Goal: Task Accomplishment & Management: Manage account settings

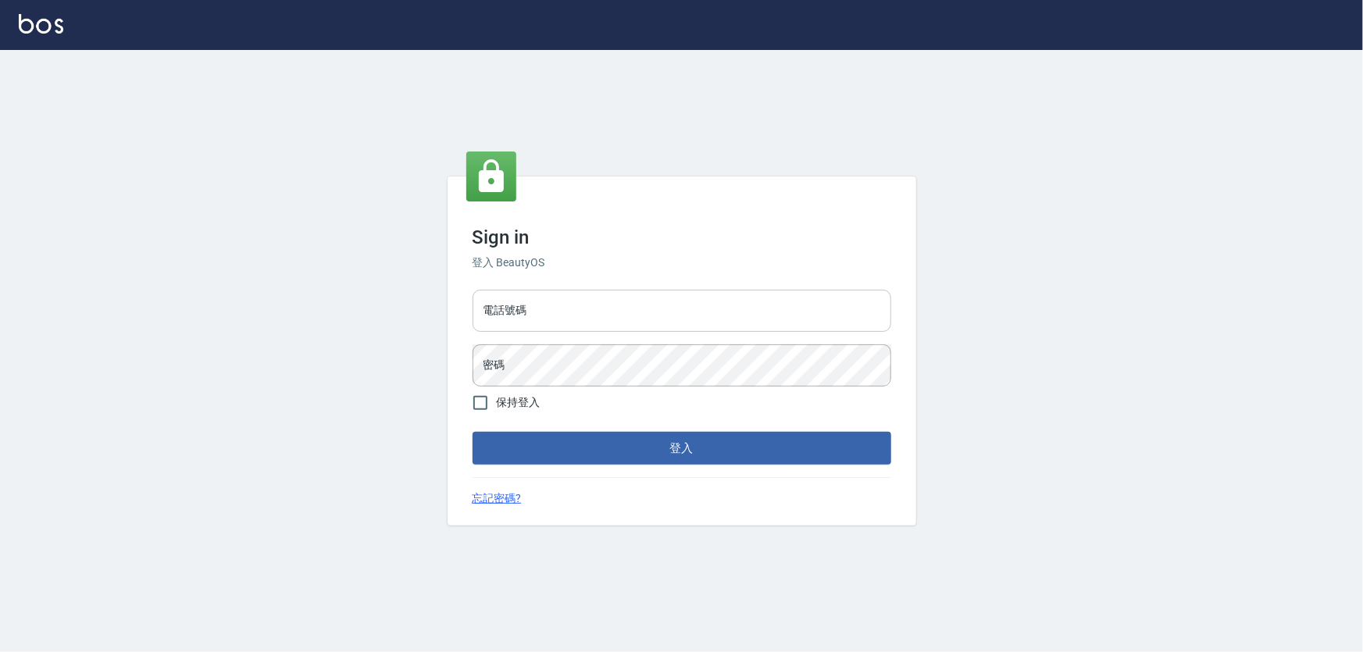
click at [636, 326] on input "電話號碼" at bounding box center [681, 311] width 419 height 42
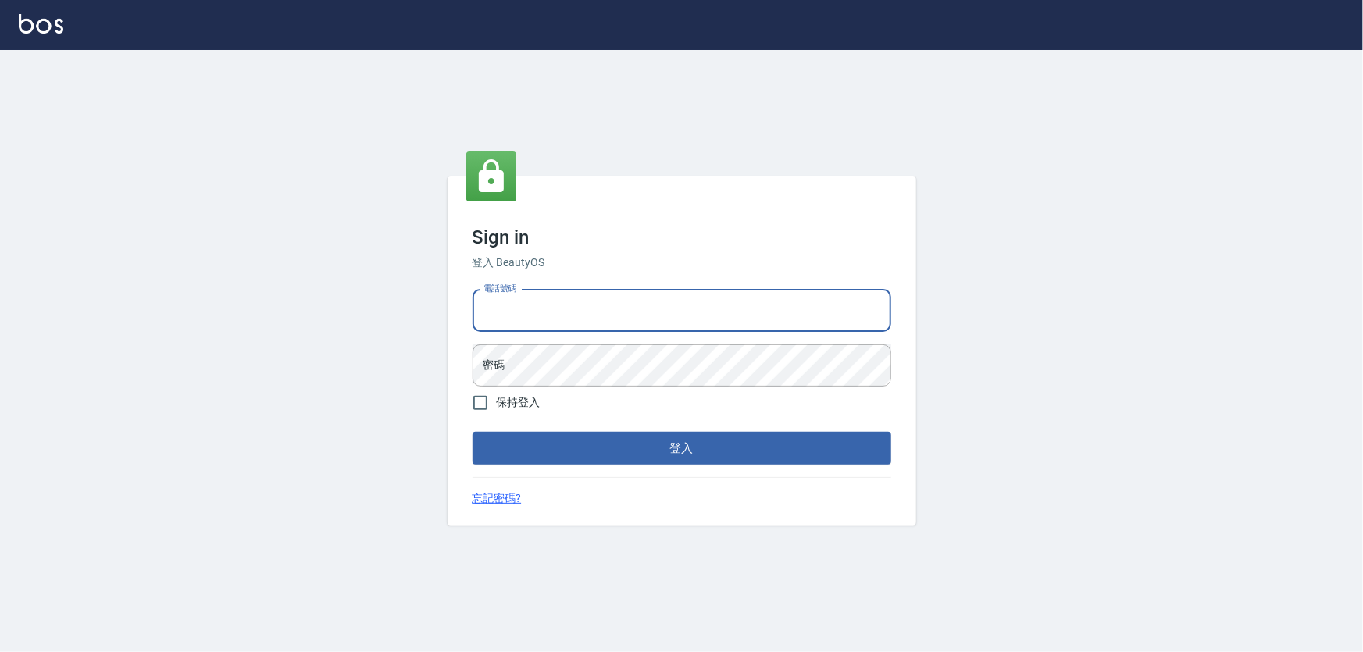
type input "0972937753"
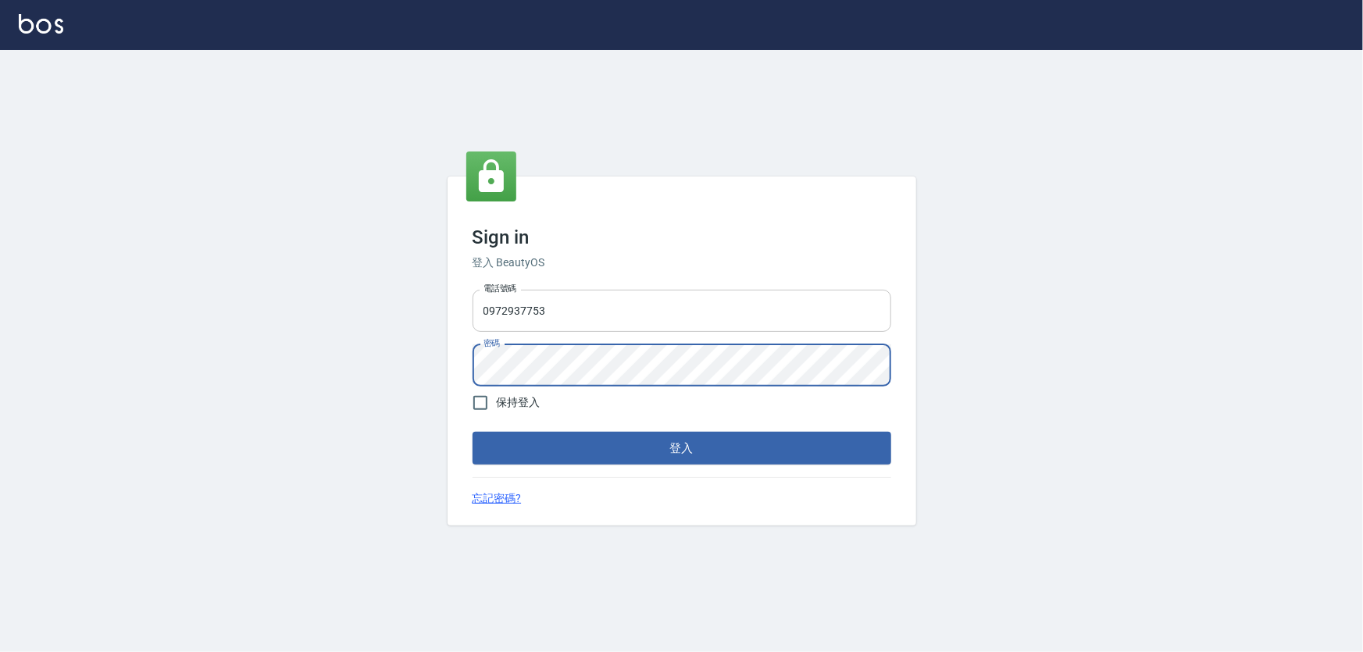
click at [472, 432] on button "登入" at bounding box center [681, 448] width 419 height 33
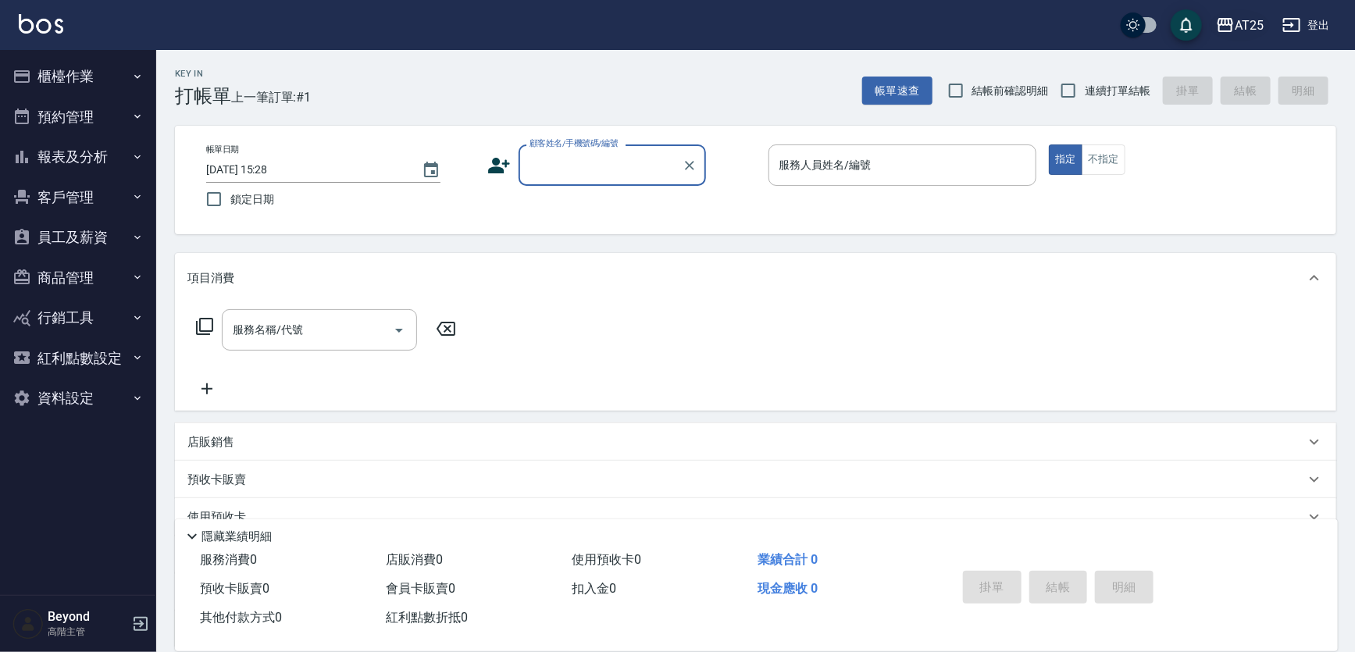
click at [1243, 32] on div "AT25" at bounding box center [1248, 26] width 29 height 20
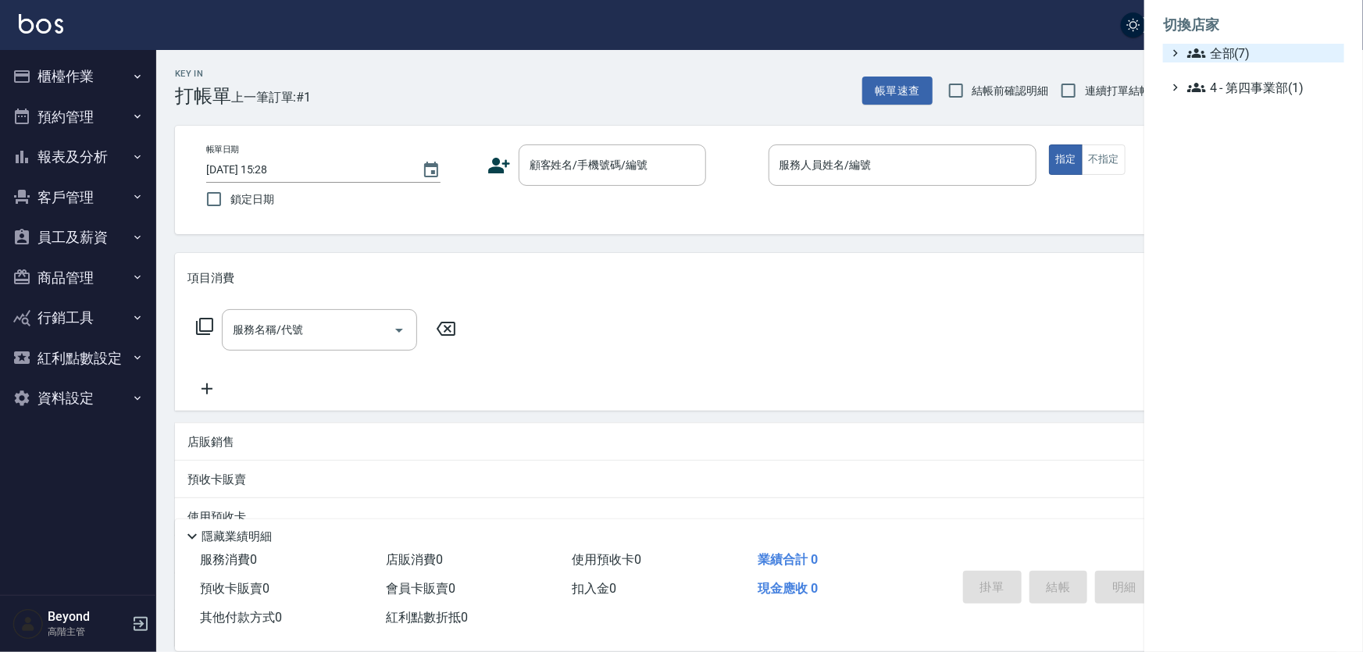
click at [1249, 61] on span "全部(7)" at bounding box center [1262, 53] width 151 height 19
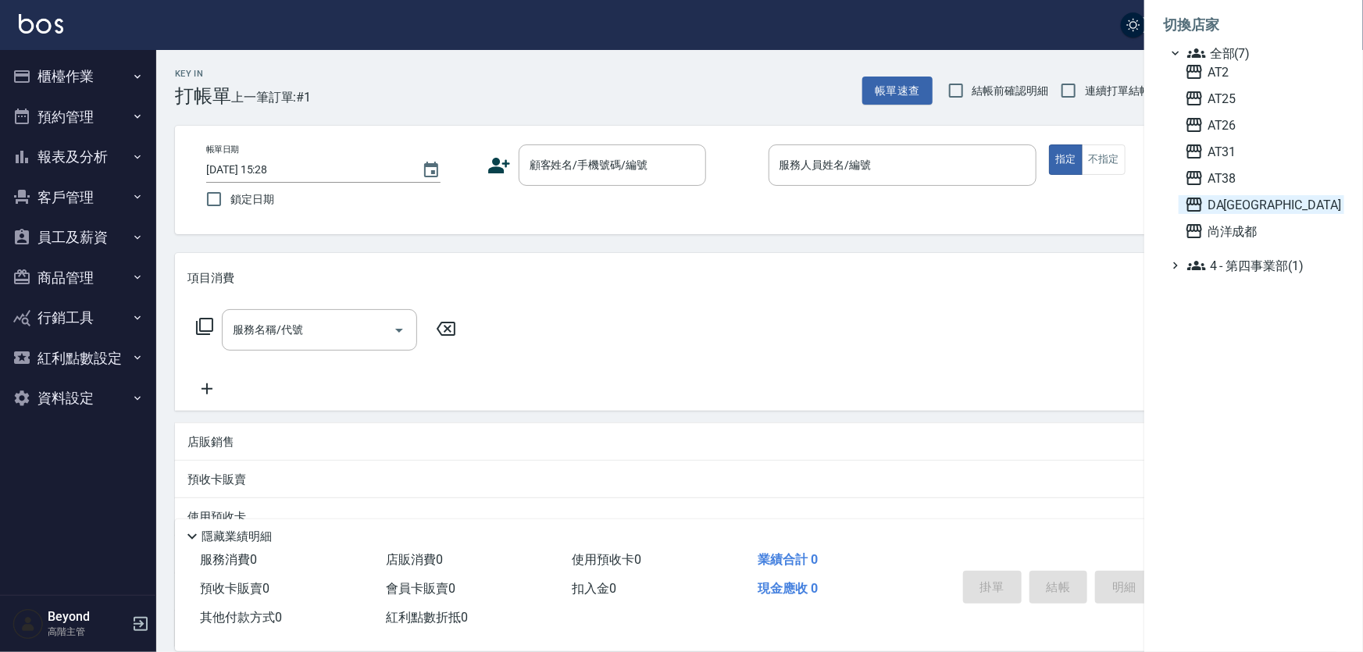
click at [1226, 209] on span "DA[GEOGRAPHIC_DATA]" at bounding box center [1261, 204] width 153 height 19
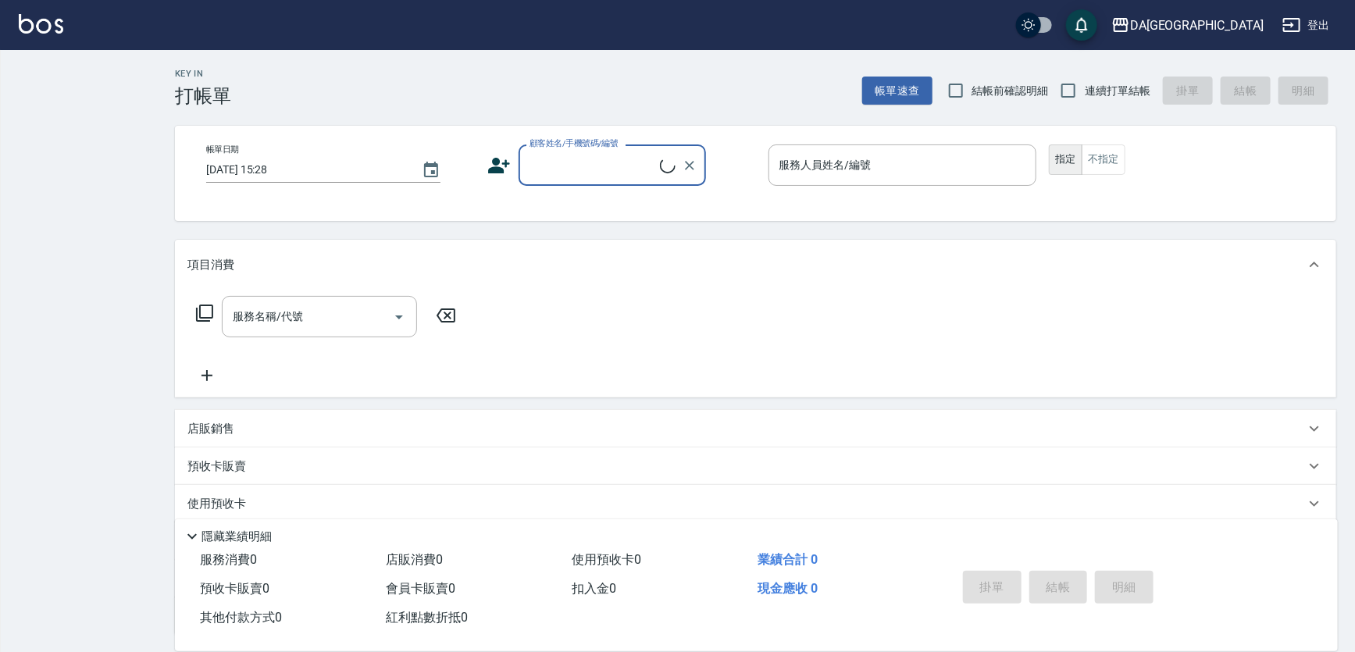
drag, startPoint x: 818, startPoint y: 38, endPoint x: 839, endPoint y: 30, distance: 23.2
click at [818, 37] on div "DA蘆洲 登出" at bounding box center [677, 25] width 1355 height 50
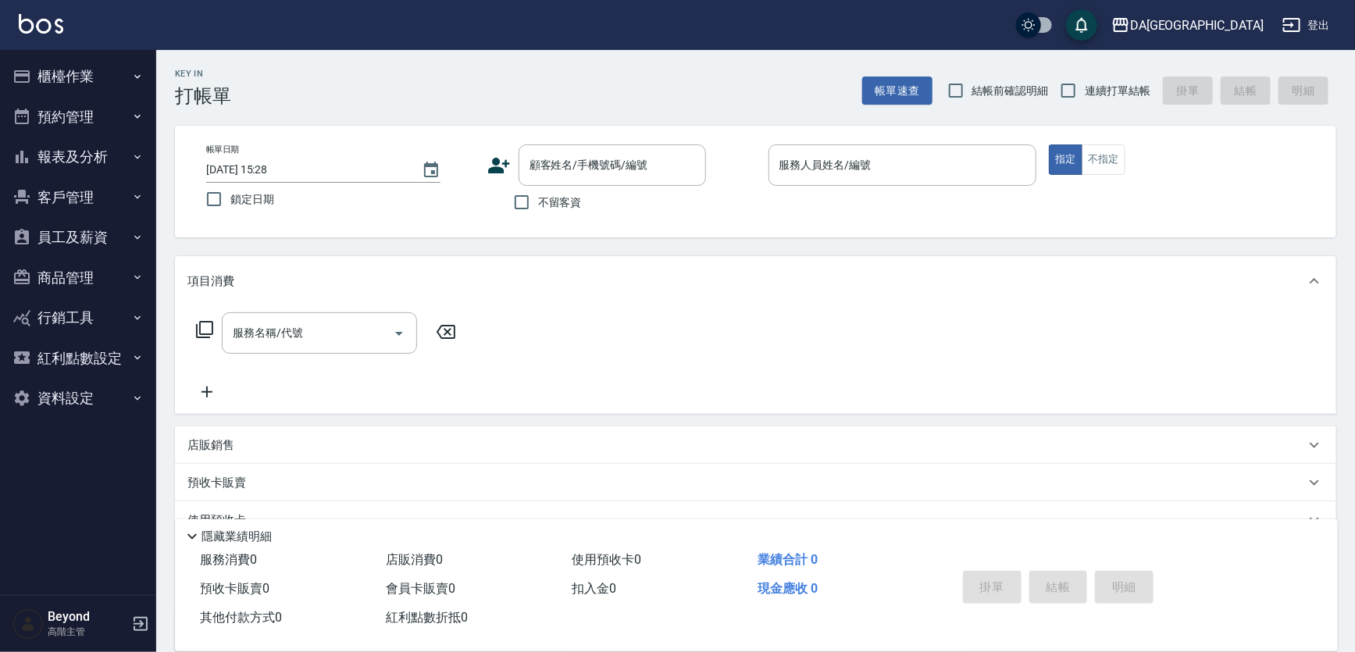
drag, startPoint x: 860, startPoint y: 28, endPoint x: 888, endPoint y: 23, distance: 28.5
click at [862, 25] on div "DA蘆洲 登出" at bounding box center [677, 25] width 1355 height 50
click at [889, 23] on div "DA蘆洲 登出" at bounding box center [677, 25] width 1355 height 50
click at [92, 240] on button "員工及薪資" at bounding box center [78, 237] width 144 height 41
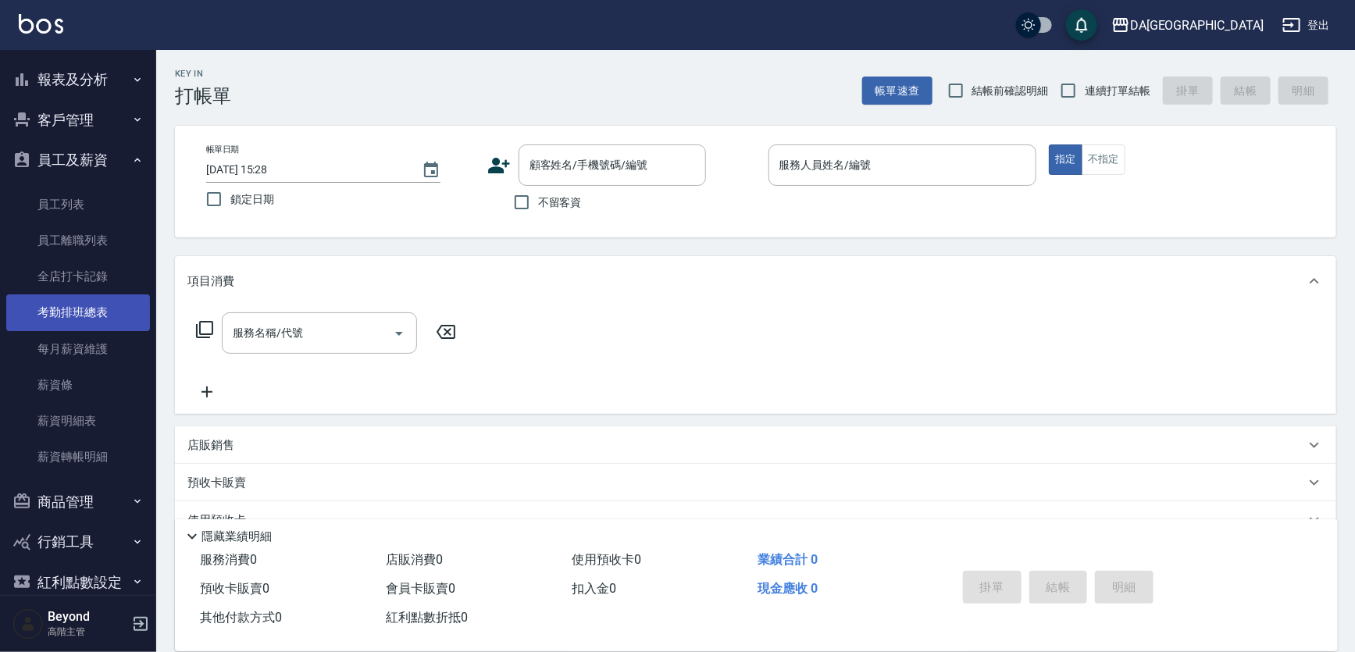
scroll to position [142, 0]
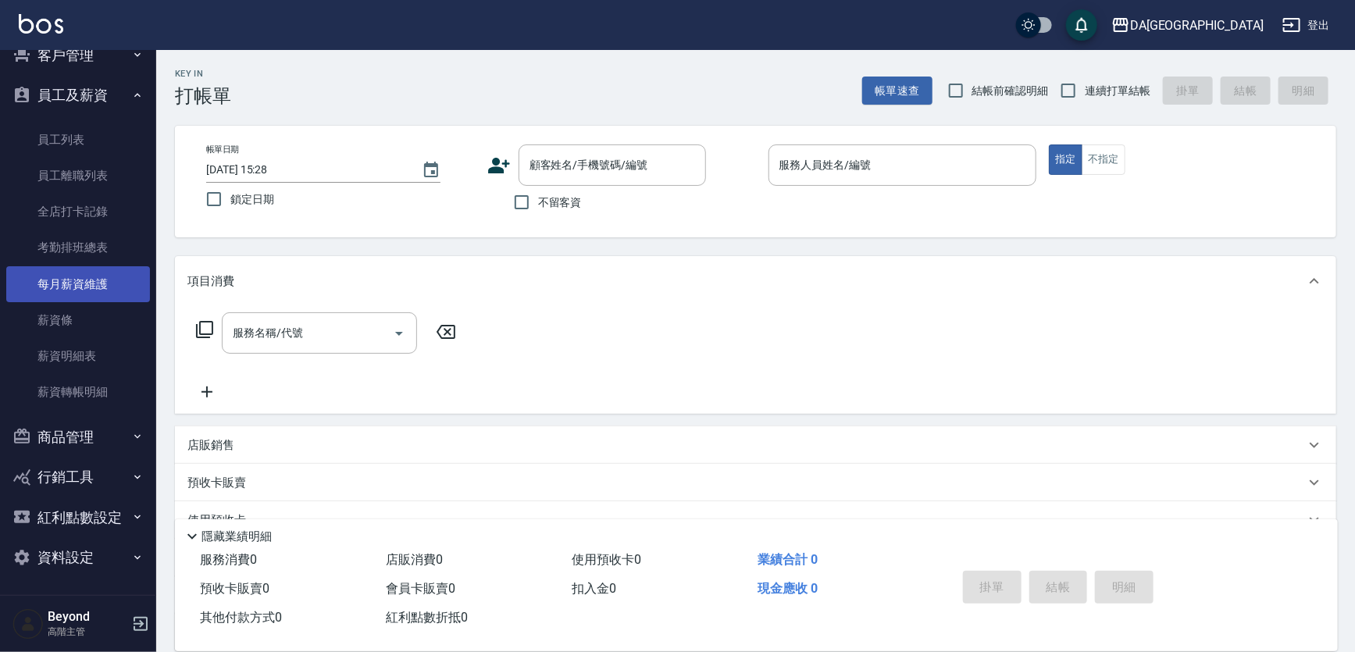
click at [89, 281] on link "每月薪資維護" at bounding box center [78, 284] width 144 height 36
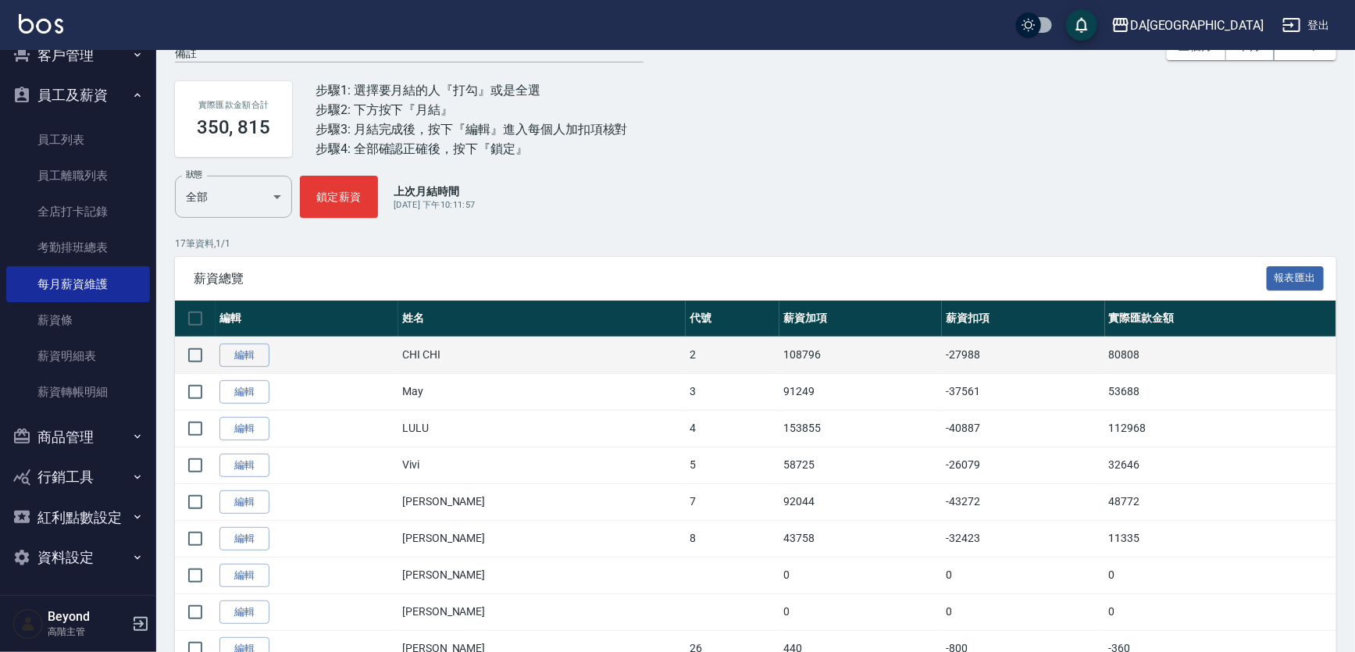
scroll to position [141, 0]
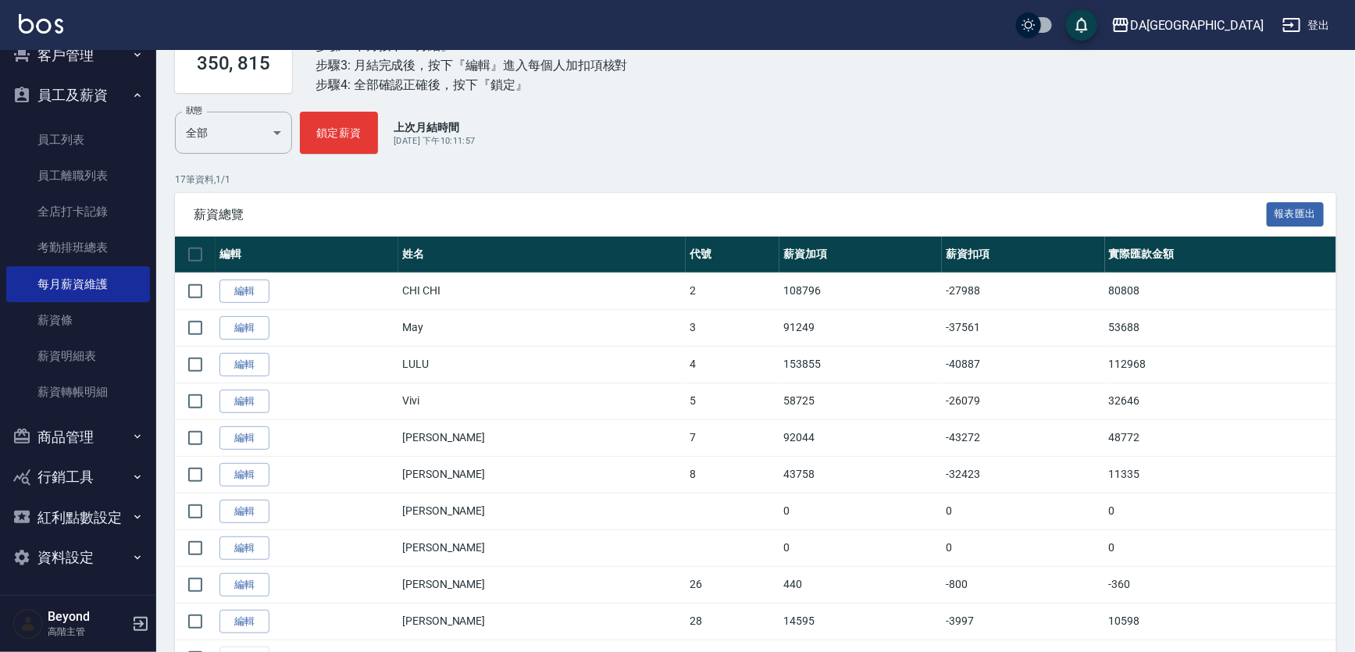
click at [774, 193] on div "薪資總覽 報表匯出" at bounding box center [755, 214] width 1161 height 43
click at [730, 183] on p "17 筆資料, 1 / 1" at bounding box center [755, 180] width 1161 height 14
click at [718, 180] on p "17 筆資料, 1 / 1" at bounding box center [755, 180] width 1161 height 14
click at [628, 144] on div "狀態 全部 ALL 狀態 鎖定薪資 上次月結時間 [DATE] 下午10:11:57" at bounding box center [755, 133] width 1161 height 42
drag, startPoint x: 805, startPoint y: 87, endPoint x: 838, endPoint y: 61, distance: 42.2
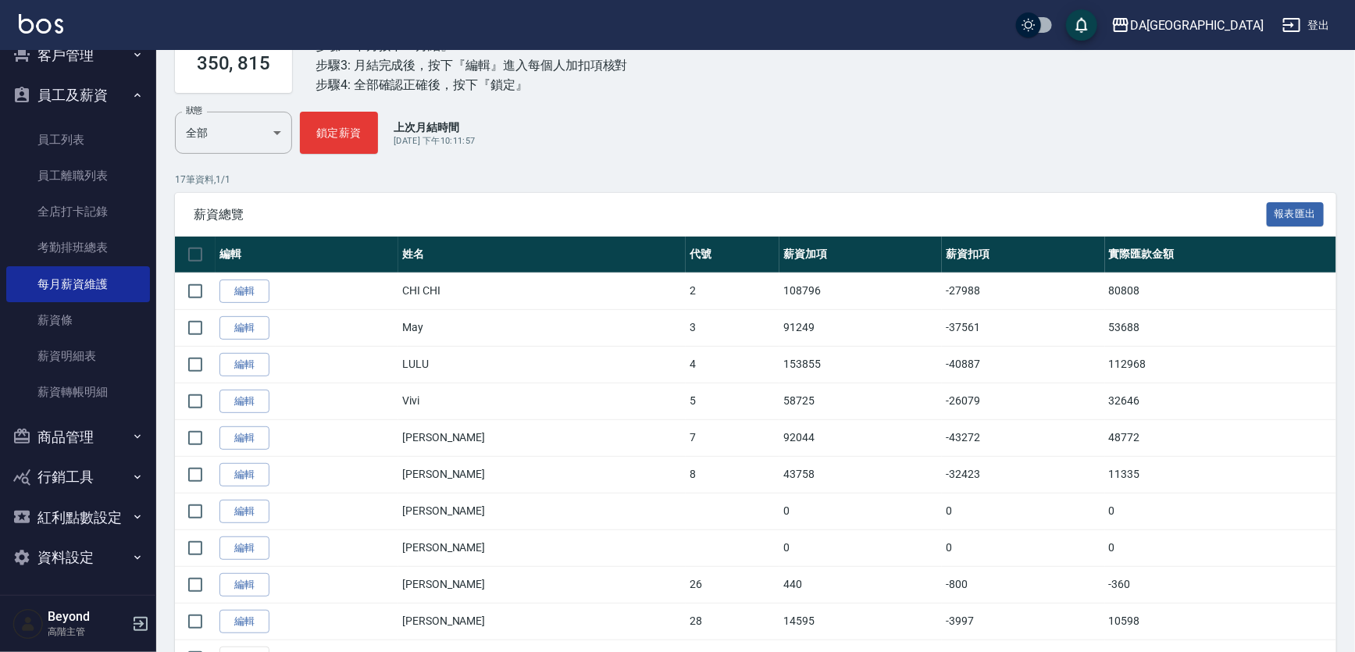
click at [805, 87] on div "實際匯款金額合計 350, 815 步驟1: 選擇要月結的人『打勾』或是全選 步驟2: 下方按下『月結』 步驟3: 月結完成後，按下『編輯』進入每個人加扣項核…" at bounding box center [755, 54] width 1161 height 113
drag, startPoint x: 838, startPoint y: 61, endPoint x: 844, endPoint y: 52, distance: 11.3
click at [838, 58] on div "實際匯款金額合計 350, 815 步驟1: 選擇要月結的人『打勾』或是全選 步驟2: 下方按下『月結』 步驟3: 月結完成後，按下『編輯』進入每個人加扣項核…" at bounding box center [755, 54] width 1161 height 113
click at [845, 51] on div "實際匯款金額合計 350, 815 步驟1: 選擇要月結的人『打勾』或是全選 步驟2: 下方按下『月結』 步驟3: 月結完成後，按下『編輯』進入每個人加扣項核…" at bounding box center [755, 54] width 1161 height 113
click at [859, 35] on div "DA蘆洲 登出" at bounding box center [677, 25] width 1355 height 50
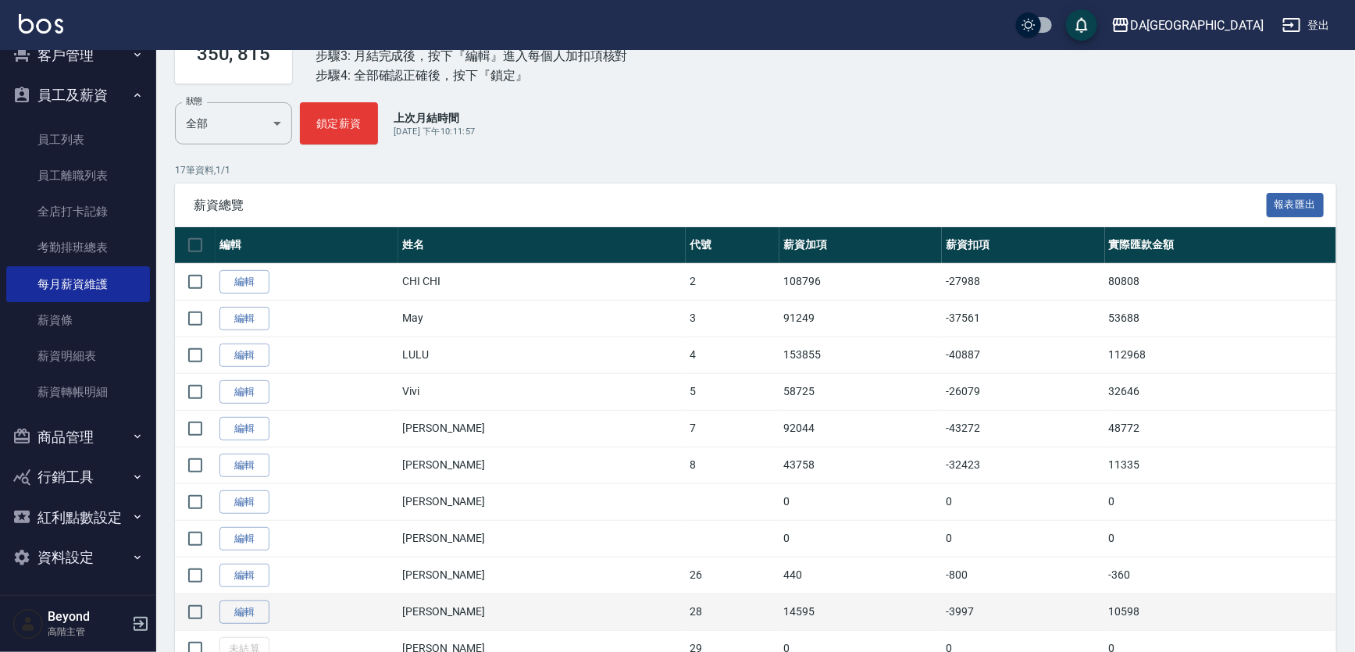
scroll to position [149, 0]
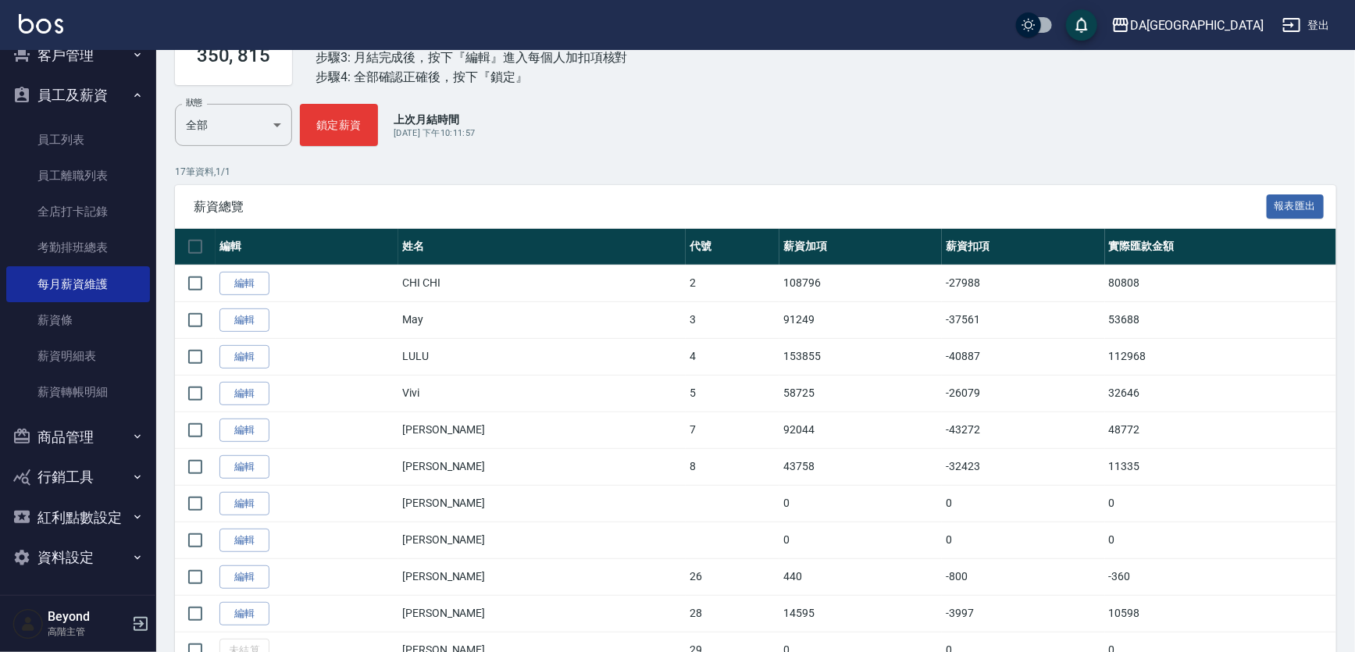
click at [741, 169] on p "17 筆資料, 1 / 1" at bounding box center [755, 172] width 1161 height 14
drag, startPoint x: 766, startPoint y: 148, endPoint x: 780, endPoint y: 142, distance: 15.1
click at [767, 148] on div "Salary Overview 薪資總表/月結 備註 x 上個月 本月 2025/8 實際匯款金額合計 350, 815 步驟1: 選擇要月結的人『打勾』或是…" at bounding box center [755, 411] width 1199 height 982
click at [819, 130] on div "狀態 全部 ALL 狀態 鎖定薪資 上次月結時間 [DATE] 下午10:11:57" at bounding box center [755, 125] width 1161 height 42
click at [887, 78] on div "實際匯款金額合計 350, 815 步驟1: 選擇要月結的人『打勾』或是全選 步驟2: 下方按下『月結』 步驟3: 月結完成後，按下『編輯』進入每個人加扣項核…" at bounding box center [755, 47] width 1161 height 113
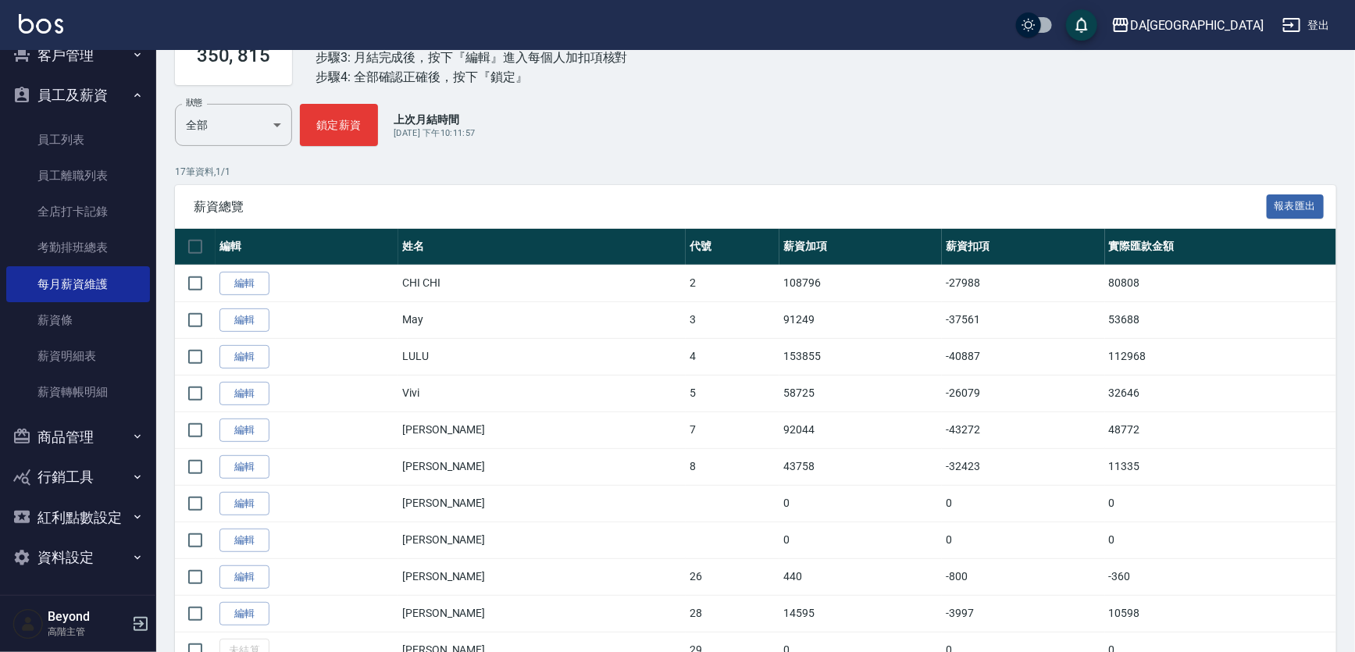
click at [547, 187] on div "薪資總覽 報表匯出" at bounding box center [755, 206] width 1161 height 43
click at [564, 170] on p "17 筆資料, 1 / 1" at bounding box center [755, 172] width 1161 height 14
click at [570, 165] on p "17 筆資料, 1 / 1" at bounding box center [755, 172] width 1161 height 14
click at [621, 138] on div "狀態 全部 ALL 狀態 鎖定薪資 上次月結時間 [DATE] 下午10:11:57" at bounding box center [755, 125] width 1161 height 42
click at [686, 129] on div "狀態 全部 ALL 狀態 鎖定薪資 上次月結時間 [DATE] 下午10:11:57" at bounding box center [755, 125] width 1161 height 42
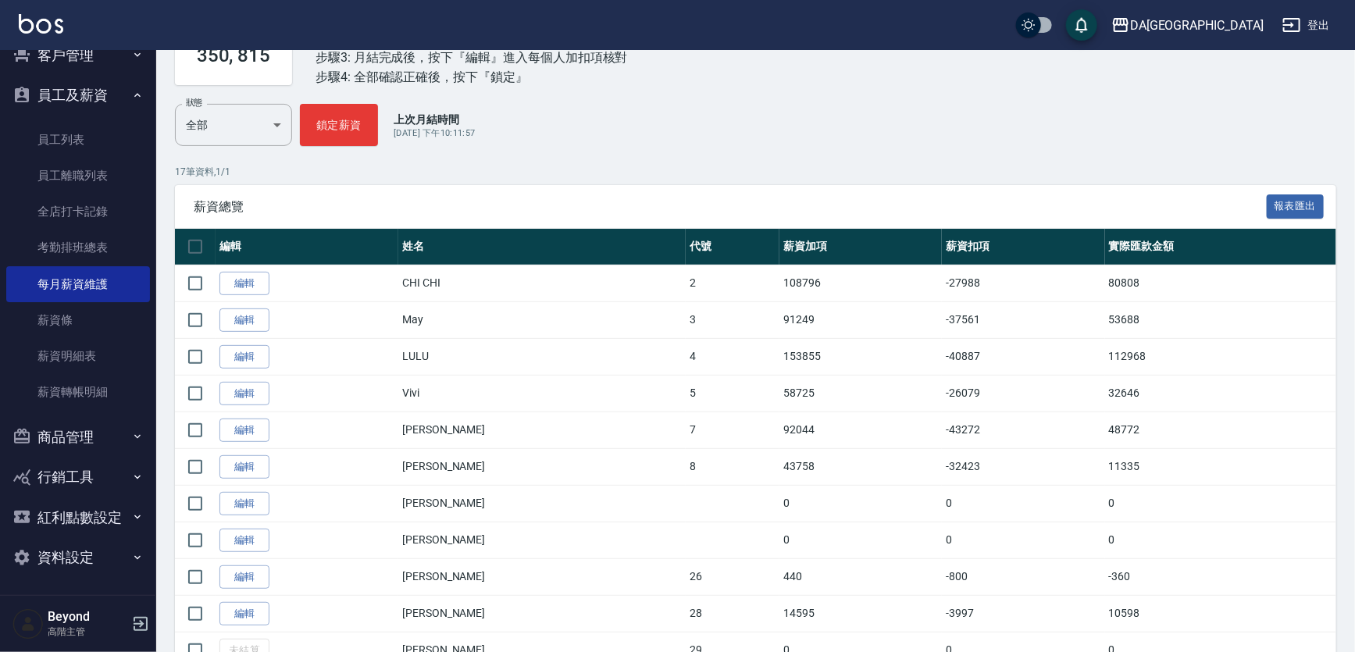
click at [702, 124] on div "狀態 全部 ALL 狀態 鎖定薪資 上次月結時間 [DATE] 下午10:11:57" at bounding box center [755, 125] width 1161 height 42
click at [758, 94] on div "實際匯款金額合計 350, 815 步驟1: 選擇要月結的人『打勾』或是全選 步驟2: 下方按下『月結』 步驟3: 月結完成後，按下『編輯』進入每個人加扣項核…" at bounding box center [755, 47] width 1161 height 113
click at [843, 23] on div "DA蘆洲 登出" at bounding box center [677, 25] width 1355 height 50
click at [879, 20] on div "DA蘆洲 登出" at bounding box center [677, 25] width 1355 height 50
click at [893, 20] on div "DA蘆洲 登出" at bounding box center [677, 25] width 1355 height 50
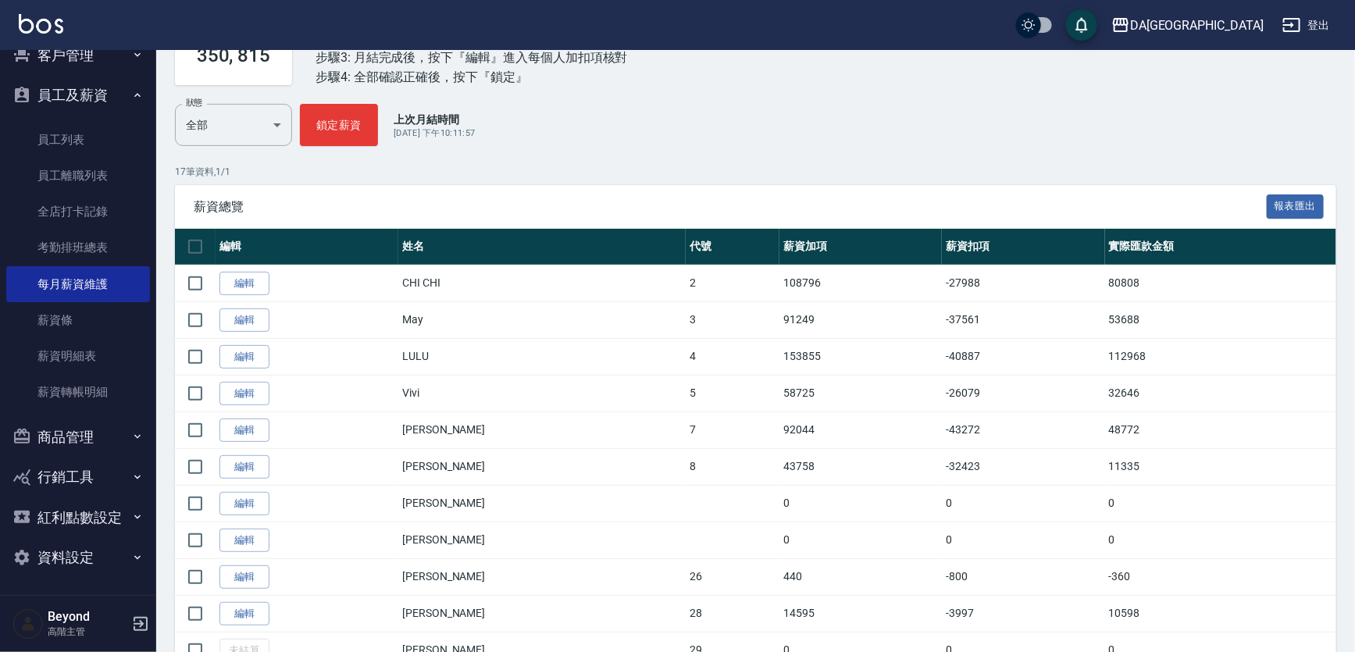
click at [922, 20] on div "DA蘆洲 登出" at bounding box center [677, 25] width 1355 height 50
click at [989, 20] on div "DA蘆洲 登出" at bounding box center [677, 25] width 1355 height 50
click at [868, 24] on div "DA蘆洲 登出" at bounding box center [677, 25] width 1355 height 50
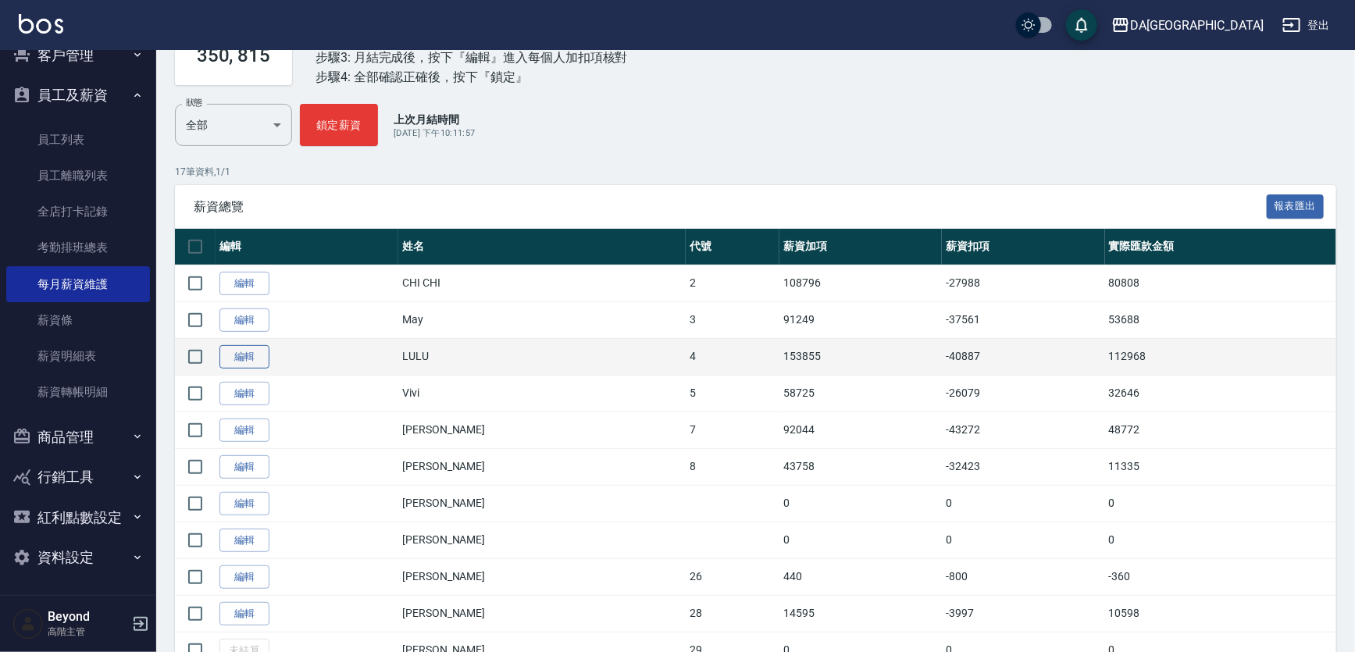
click at [251, 361] on link "編輯" at bounding box center [244, 357] width 50 height 24
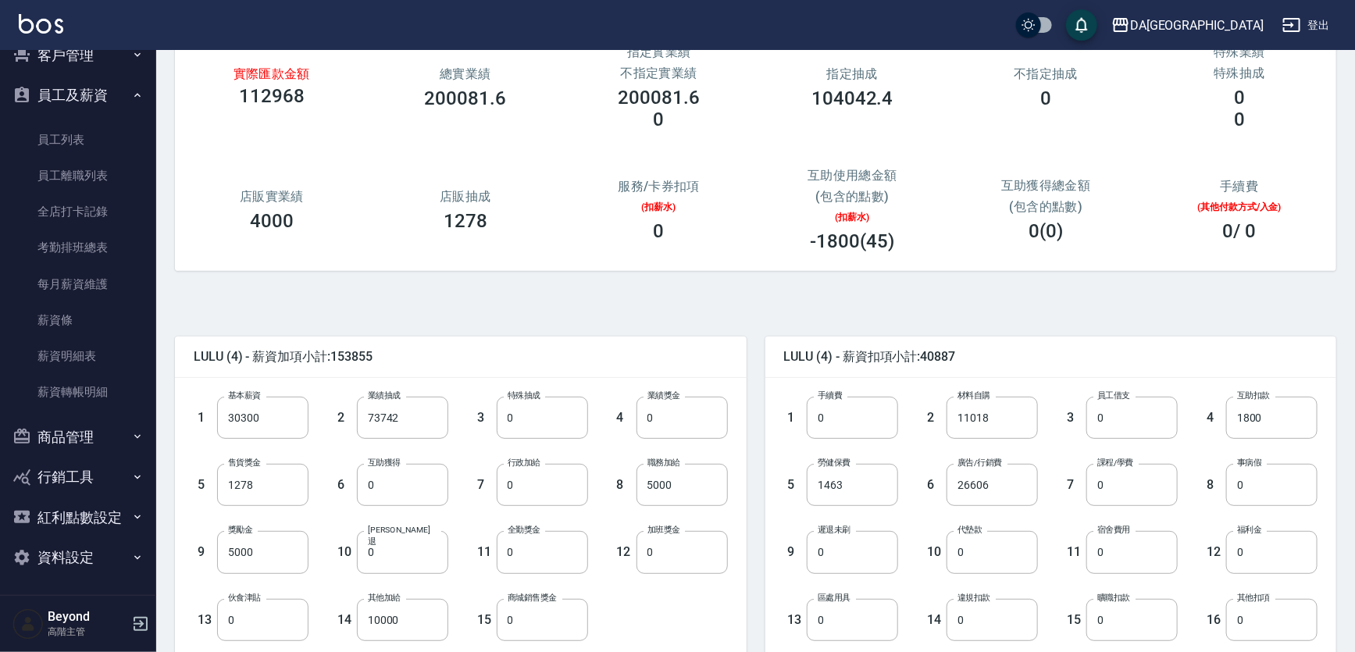
scroll to position [283, 0]
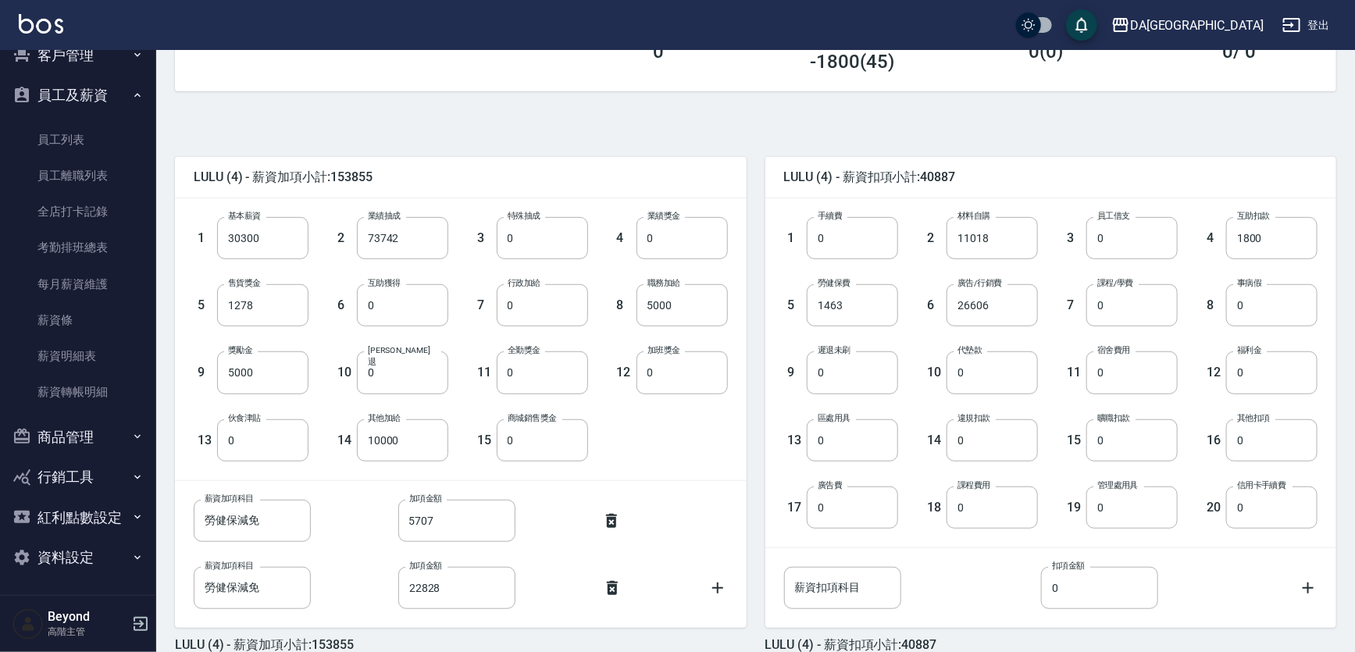
click at [753, 361] on div "LULU (4) - 薪資扣項小計:40887 1 手續費 0 手續費 2 材料自購 11018 材料自購 3 員工借支 0 員工借支 4 互助扣款 1800…" at bounding box center [1041, 395] width 590 height 515
click at [750, 345] on div "LULU (4) - 薪資扣項小計:40887 1 手續費 0 手續費 2 材料自購 11018 材料自購 3 員工借支 0 員工借支 4 互助扣款 1800…" at bounding box center [1041, 395] width 590 height 515
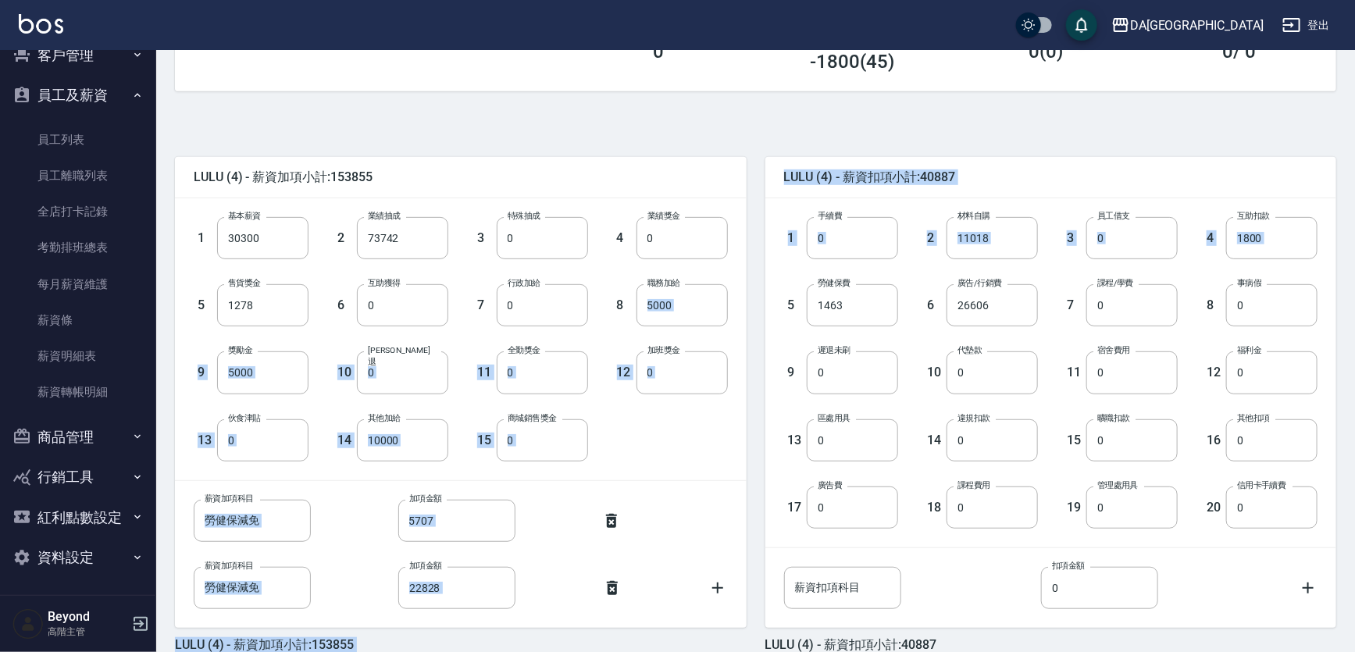
click at [745, 323] on div "LULU (4) - 薪資加項小計:153855 1 基本薪資 30300 基本薪資 2 業績抽成 73742 業績抽成 3 特殊抽成 0 特殊抽成 4 業績…" at bounding box center [746, 395] width 1180 height 515
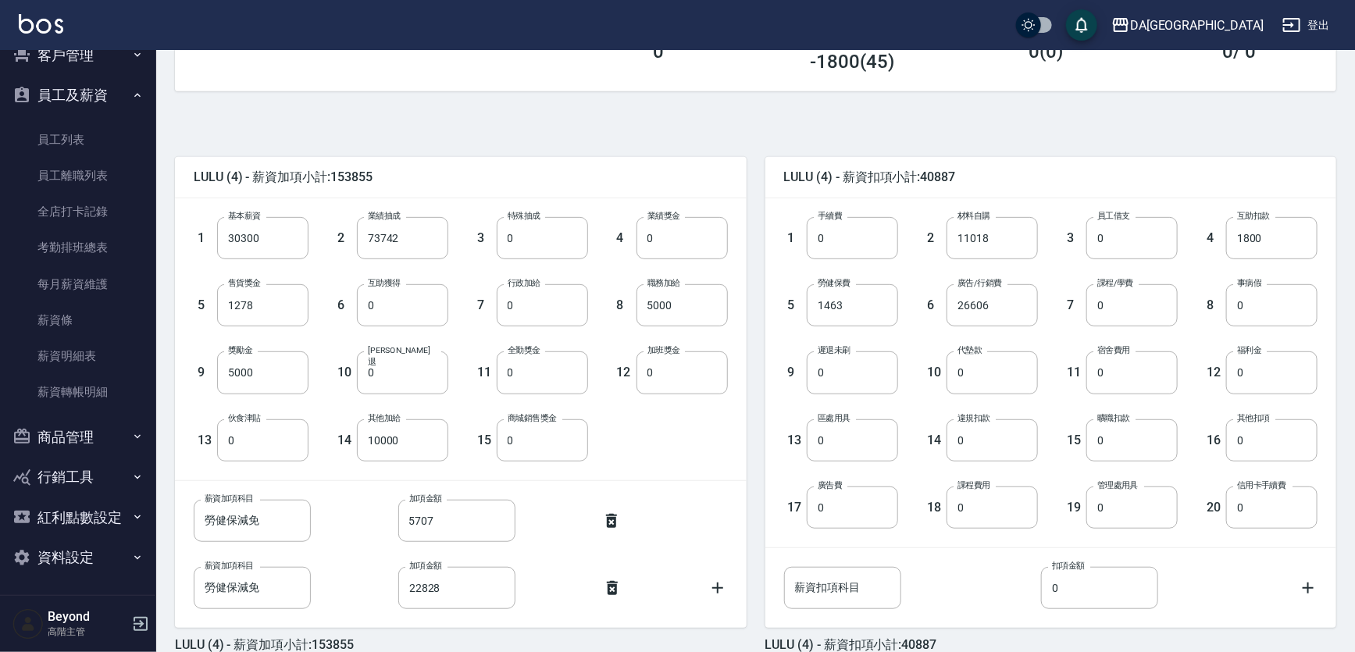
click at [745, 288] on div "1 基本薪資 30300 基本薪資 2 業績抽成 73742 業績抽成 3 特殊抽成 0 特殊抽成 4 業績獎金 0 業績獎金 5 售貨獎金 1278 售貨獎…" at bounding box center [461, 339] width 572 height 282
click at [751, 125] on div "LULU (4) - 薪資加項小計:153855 1 基本薪資 30300 基本薪資 2 業績抽成 73742 業績抽成 3 特殊抽成 0 特殊抽成 4 業績…" at bounding box center [749, 411] width 1174 height 602
click at [751, 112] on div "LULU (4) - 薪資加項小計:153855 1 基本薪資 30300 基本薪資 2 業績抽成 73742 業績抽成 3 特殊抽成 0 特殊抽成 4 業績…" at bounding box center [749, 411] width 1174 height 602
drag, startPoint x: 751, startPoint y: 105, endPoint x: 751, endPoint y: 81, distance: 23.4
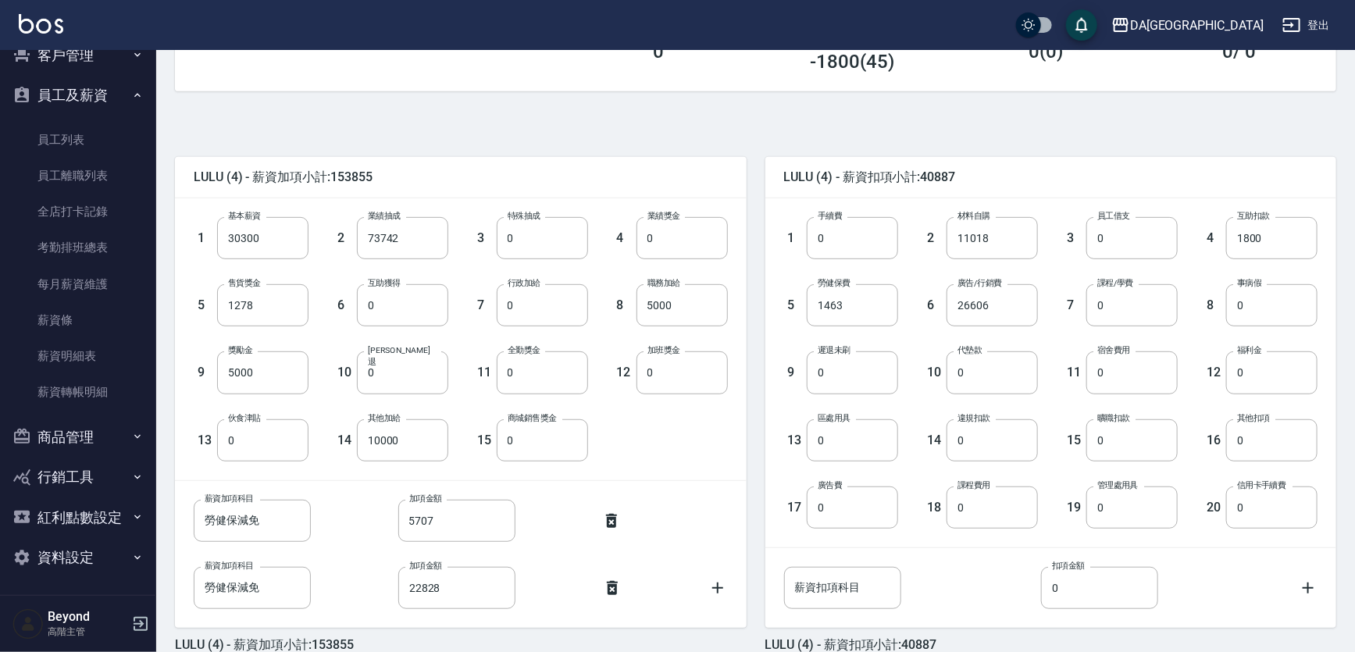
click at [751, 78] on div "服務/卡券扣項 (扣薪水) 0" at bounding box center [659, 30] width 194 height 101
click at [721, 26] on div "DA蘆洲 登出" at bounding box center [677, 25] width 1355 height 50
click at [743, 23] on div "DA蘆洲 登出" at bounding box center [677, 25] width 1355 height 50
click at [778, 19] on div "DA蘆洲 登出" at bounding box center [677, 25] width 1355 height 50
drag, startPoint x: 749, startPoint y: 113, endPoint x: 760, endPoint y: 107, distance: 12.6
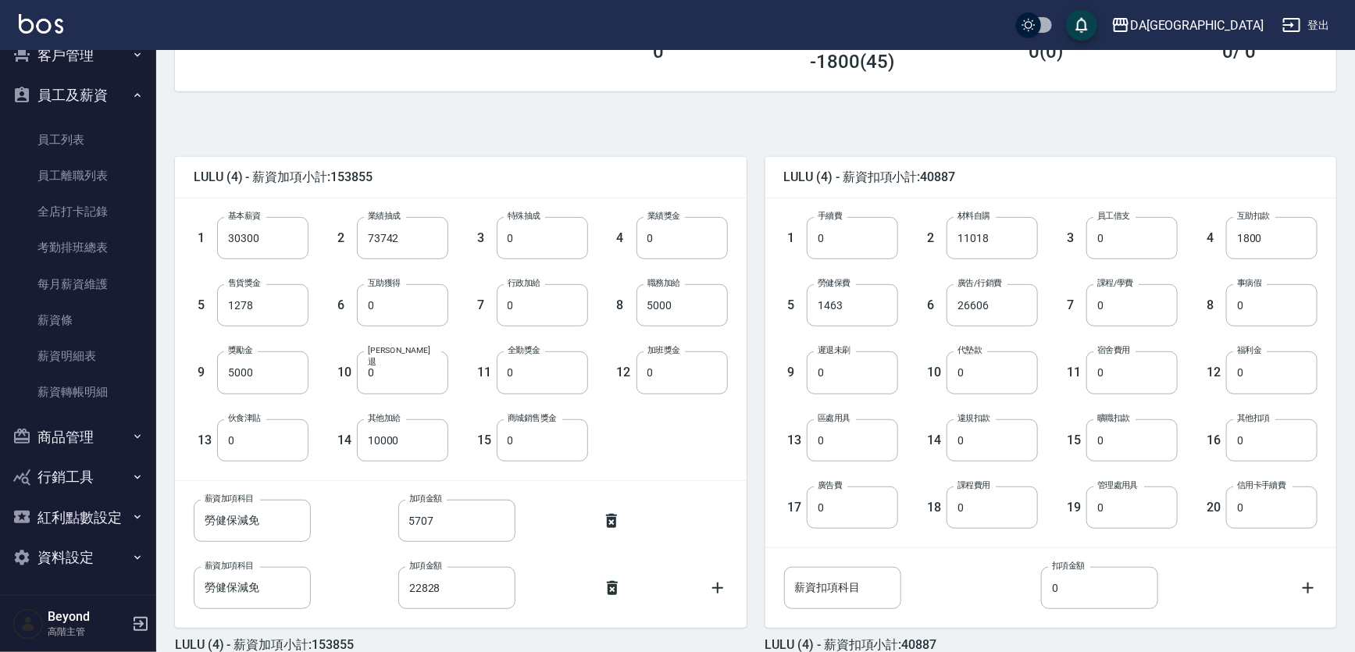
click at [749, 113] on div "LULU (4) - 薪資加項小計:153855 1 基本薪資 30300 基本薪資 2 業績抽成 73742 業績抽成 3 特殊抽成 0 特殊抽成 4 業績…" at bounding box center [749, 411] width 1174 height 602
drag, startPoint x: 781, startPoint y: 109, endPoint x: 754, endPoint y: 112, distance: 26.7
click at [780, 110] on div "LULU (4) - 薪資加項小計:153855 1 基本薪資 30300 基本薪資 2 業績抽成 73742 業績抽成 3 特殊抽成 0 特殊抽成 4 業績…" at bounding box center [749, 411] width 1174 height 602
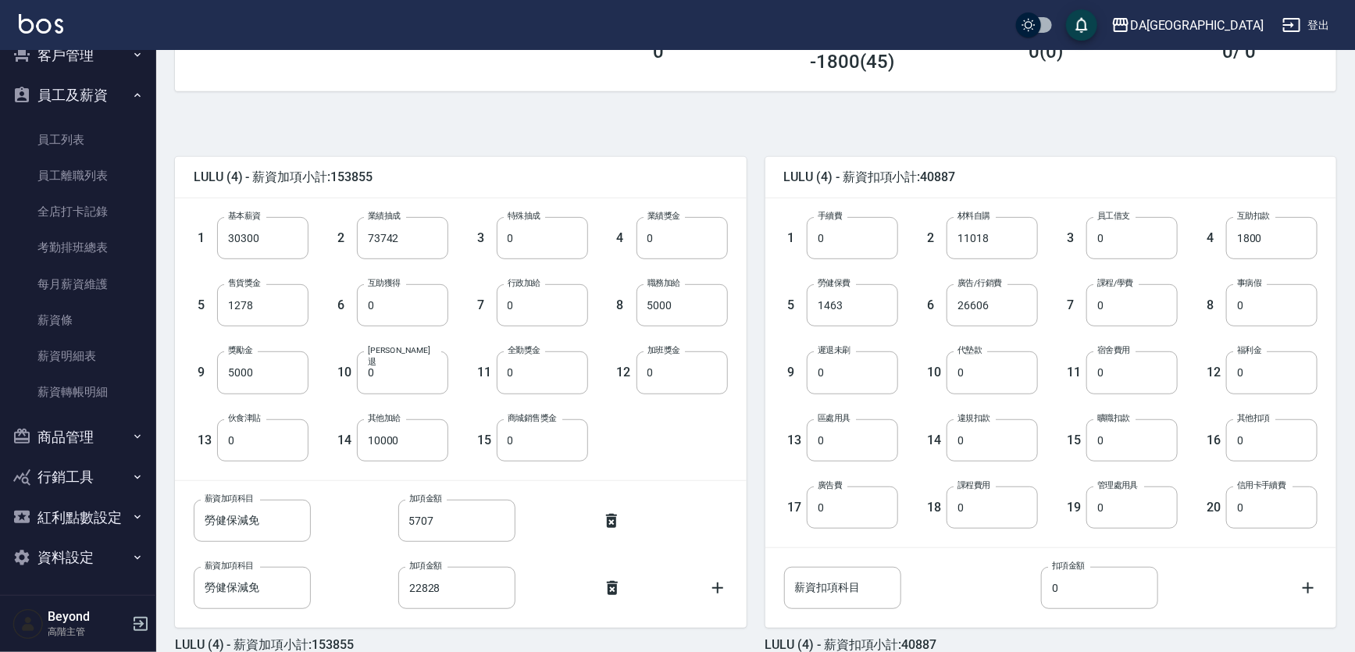
click at [753, 113] on div "LULU (4) - 薪資加項小計:153855 1 基本薪資 30300 基本薪資 2 業績抽成 73742 業績抽成 3 特殊抽成 0 特殊抽成 4 業績…" at bounding box center [749, 411] width 1174 height 602
drag, startPoint x: 741, startPoint y: 116, endPoint x: 679, endPoint y: 98, distance: 65.0
click at [739, 116] on div "LULU (4) - 薪資加項小計:153855 1 基本薪資 30300 基本薪資 2 業績抽成 73742 業績抽成 3 特殊抽成 0 特殊抽成 4 業績…" at bounding box center [749, 411] width 1174 height 602
click at [756, 129] on div "LULU (4) - 薪資加項小計:153855 1 基本薪資 30300 基本薪資 2 業績抽成 73742 業績抽成 3 特殊抽成 0 特殊抽成 4 業績…" at bounding box center [749, 411] width 1174 height 602
click at [756, 130] on div "LULU (4) - 薪資加項小計:153855 1 基本薪資 30300 基本薪資 2 業績抽成 73742 業績抽成 3 特殊抽成 0 特殊抽成 4 業績…" at bounding box center [749, 411] width 1174 height 602
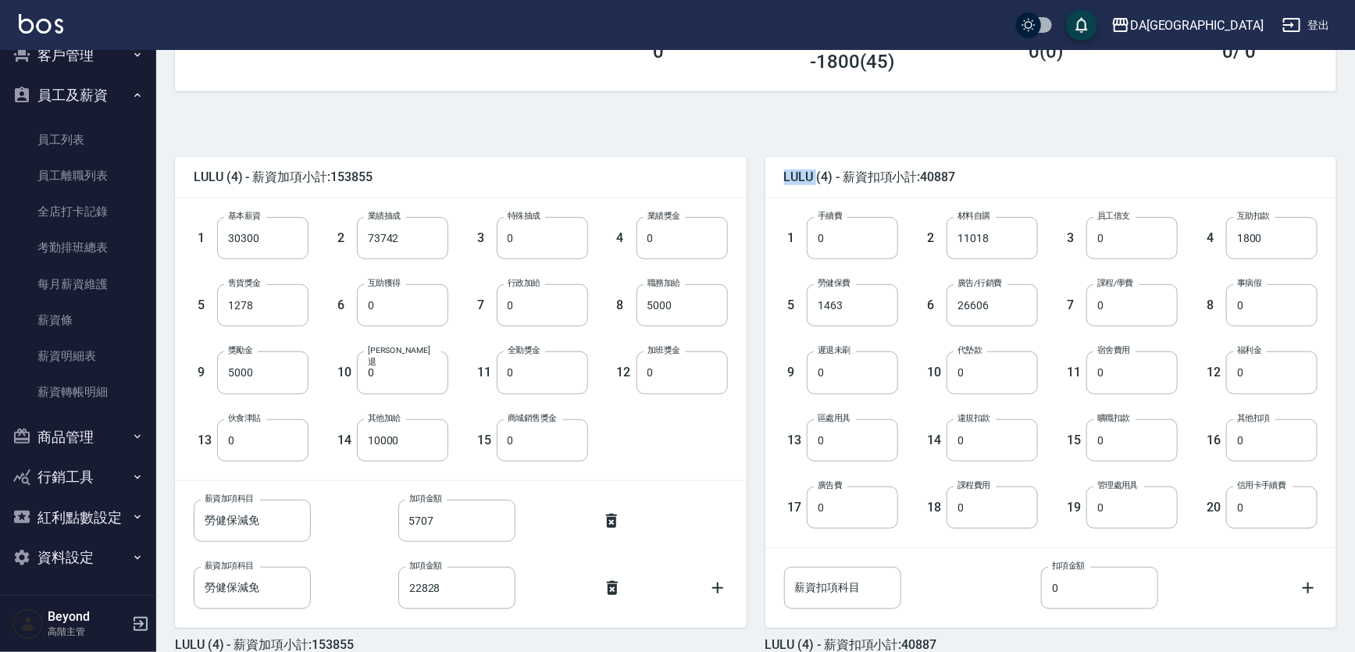
click at [757, 131] on div "LULU (4) - 薪資加項小計:153855 1 基本薪資 30300 基本薪資 2 業績抽成 73742 業績抽成 3 特殊抽成 0 特殊抽成 4 業績…" at bounding box center [749, 411] width 1174 height 602
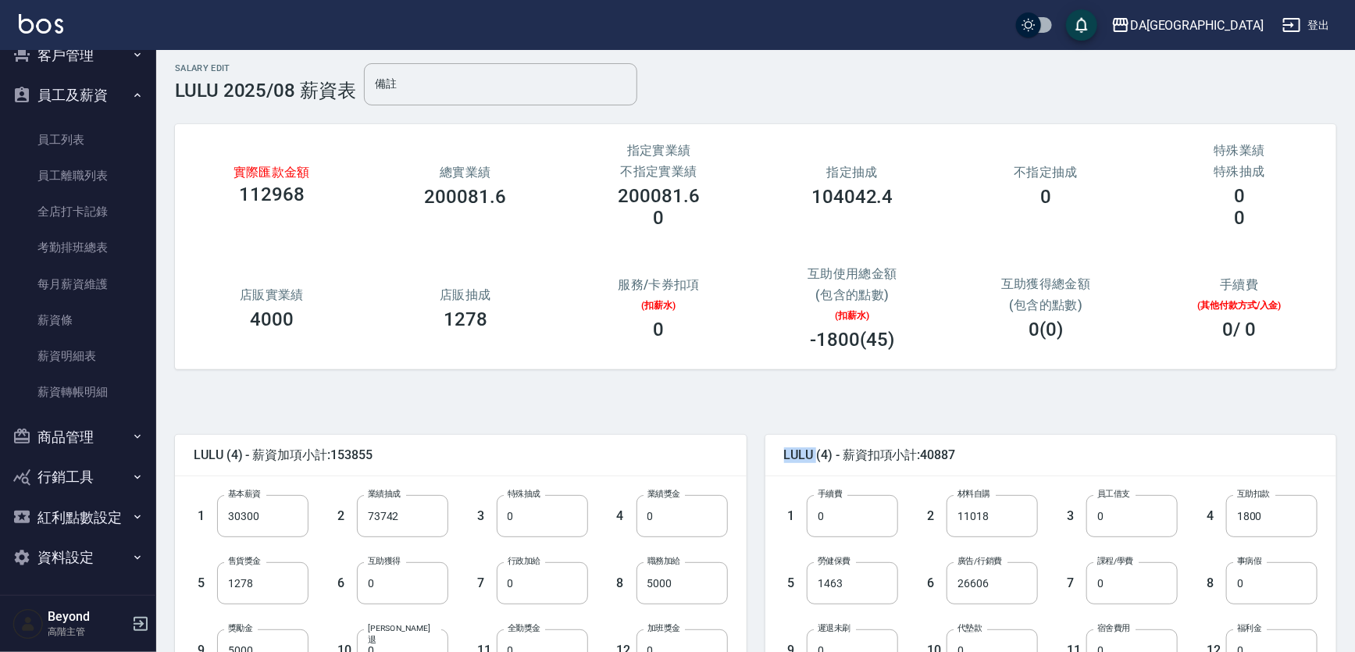
scroll to position [0, 0]
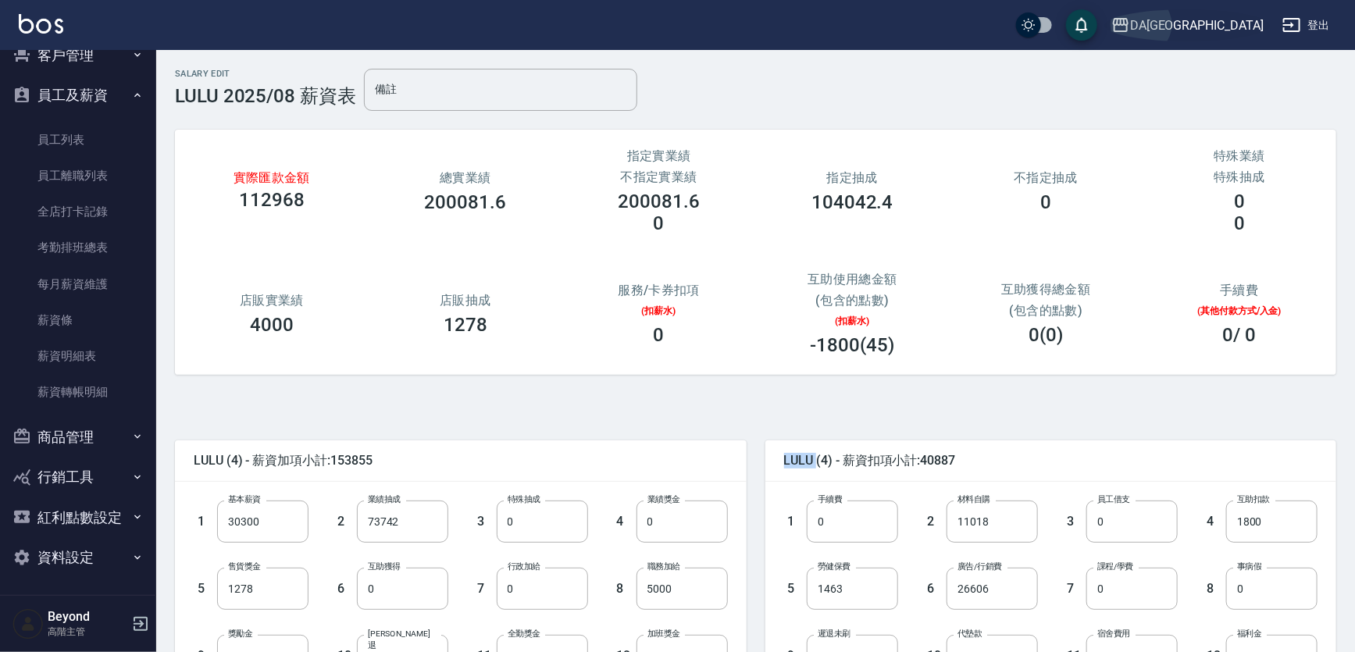
click at [1234, 23] on div "DA[GEOGRAPHIC_DATA]" at bounding box center [1197, 26] width 134 height 20
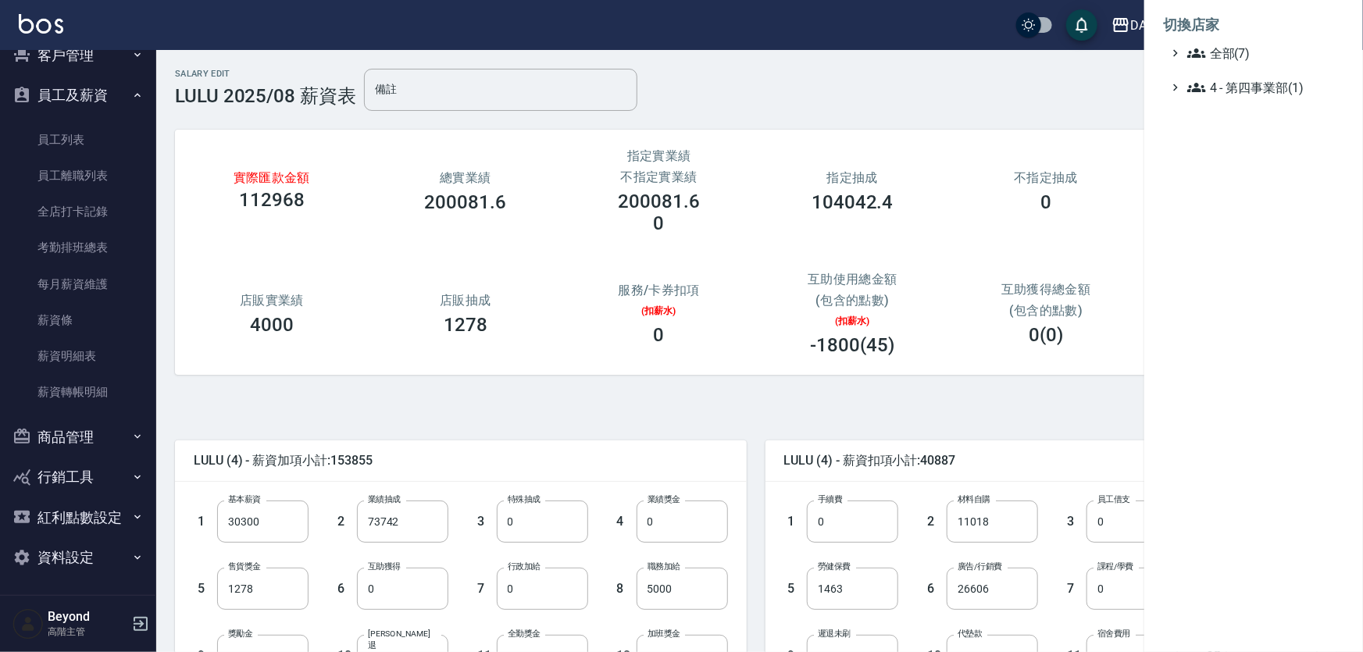
click at [1230, 62] on ul "全部(7) 4 - 第四事業部(1)" at bounding box center [1253, 70] width 181 height 53
click at [1231, 52] on span "全部(7)" at bounding box center [1262, 53] width 151 height 19
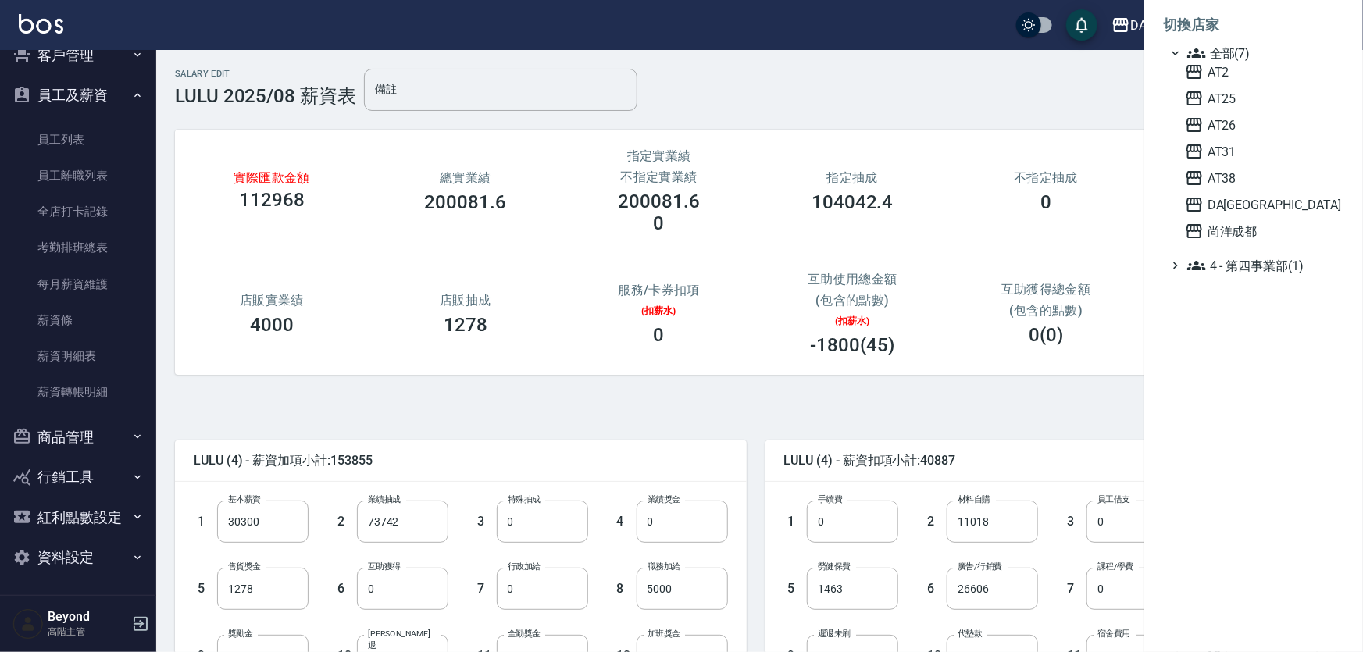
click at [887, 80] on div at bounding box center [681, 326] width 1363 height 652
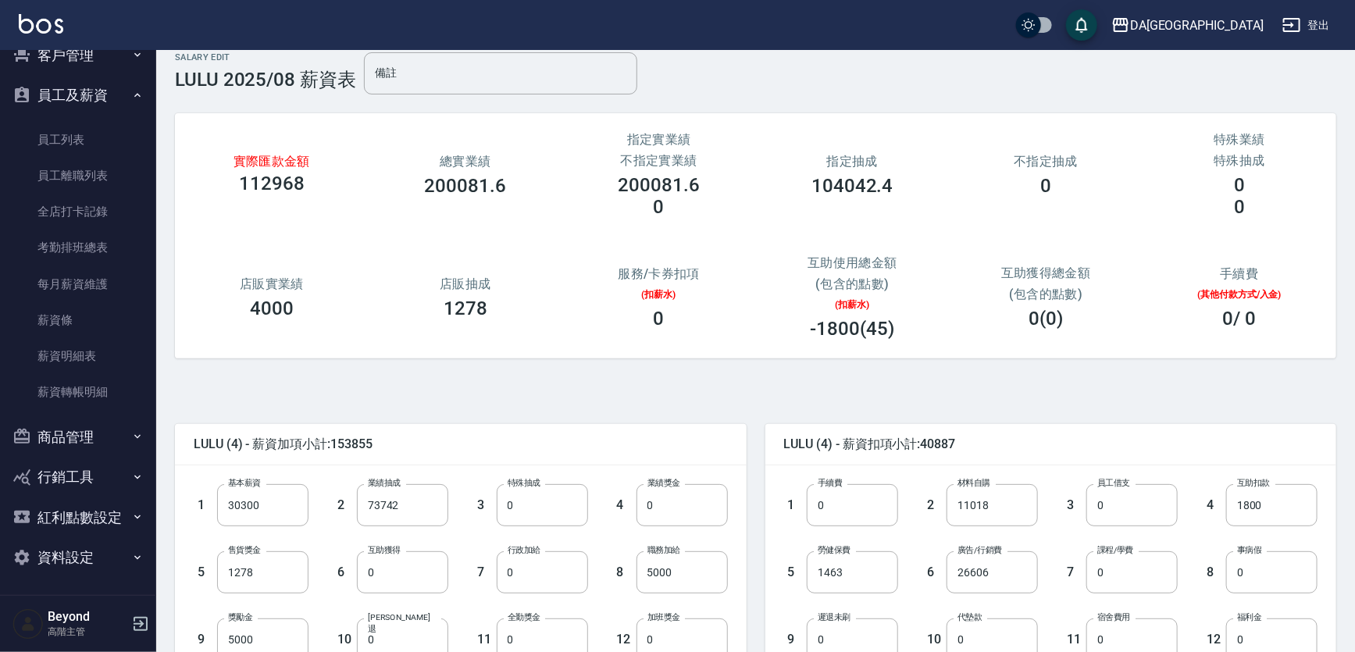
scroll to position [362, 0]
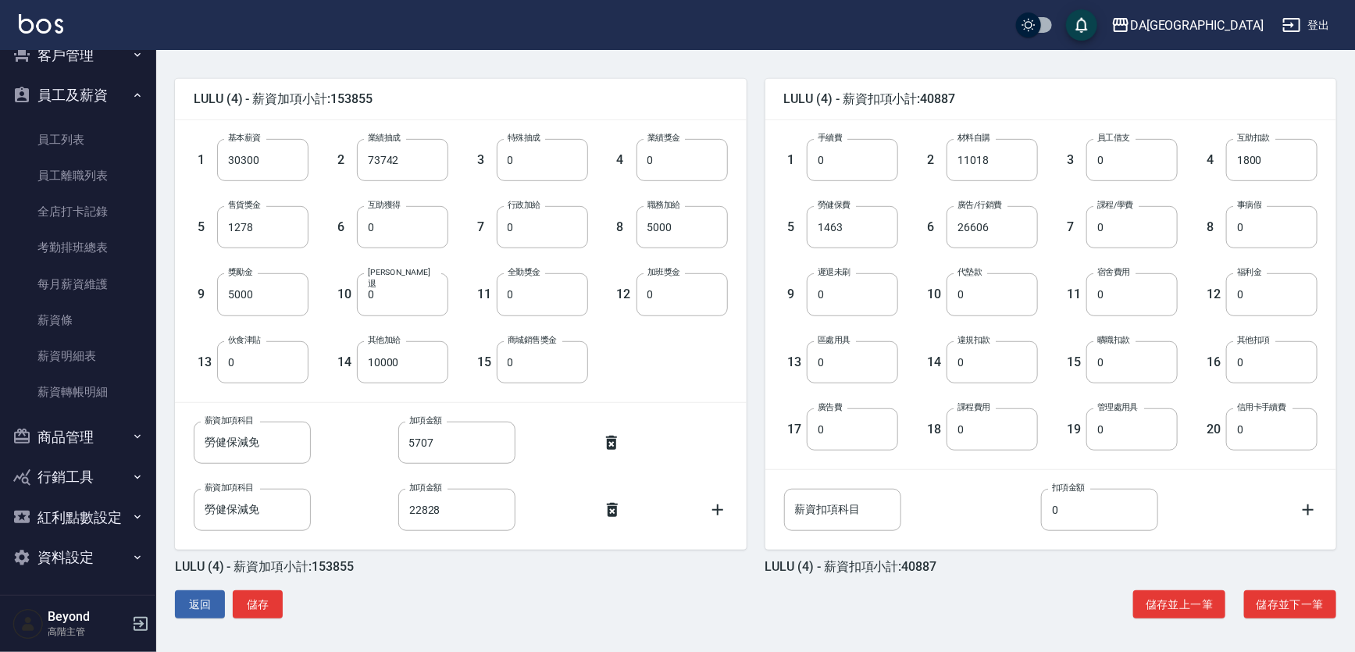
click at [753, 158] on div "LULU (4) - 薪資扣項小計:40887 1 手續費 0 手續費 2 材料自購 11018 材料自購 3 員工借支 0 員工借支 4 互助扣款 1800…" at bounding box center [1041, 317] width 590 height 515
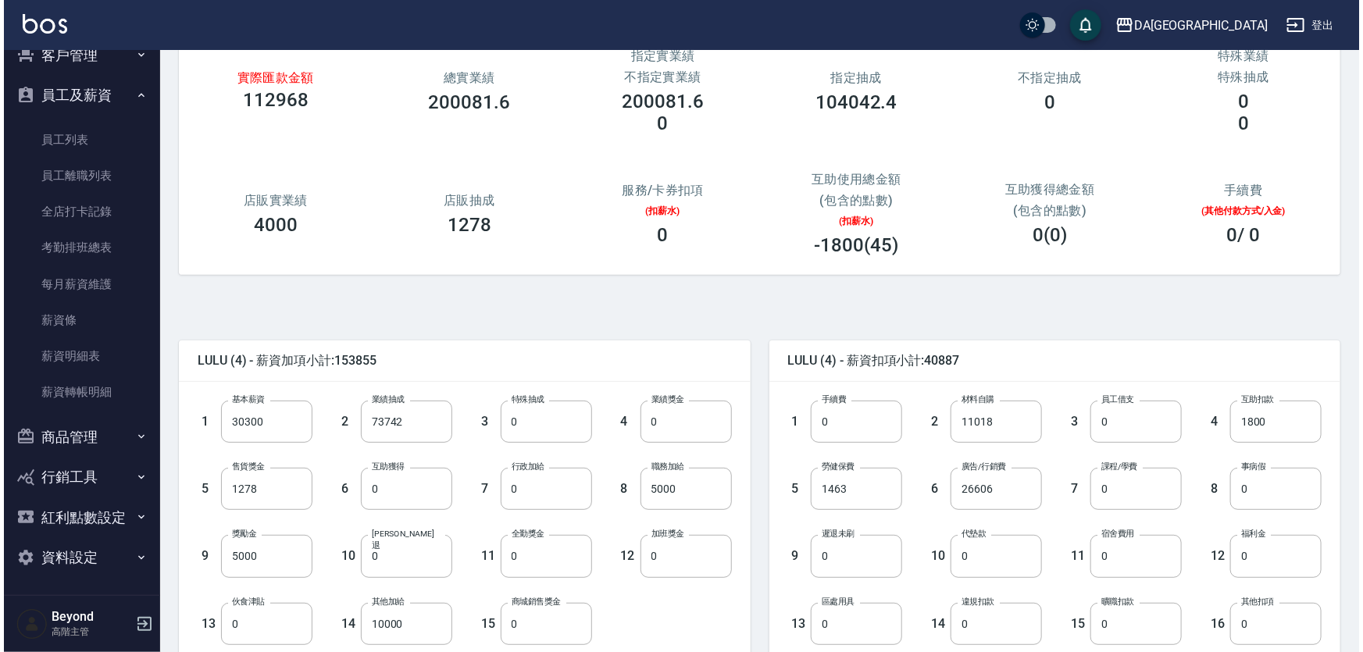
scroll to position [0, 0]
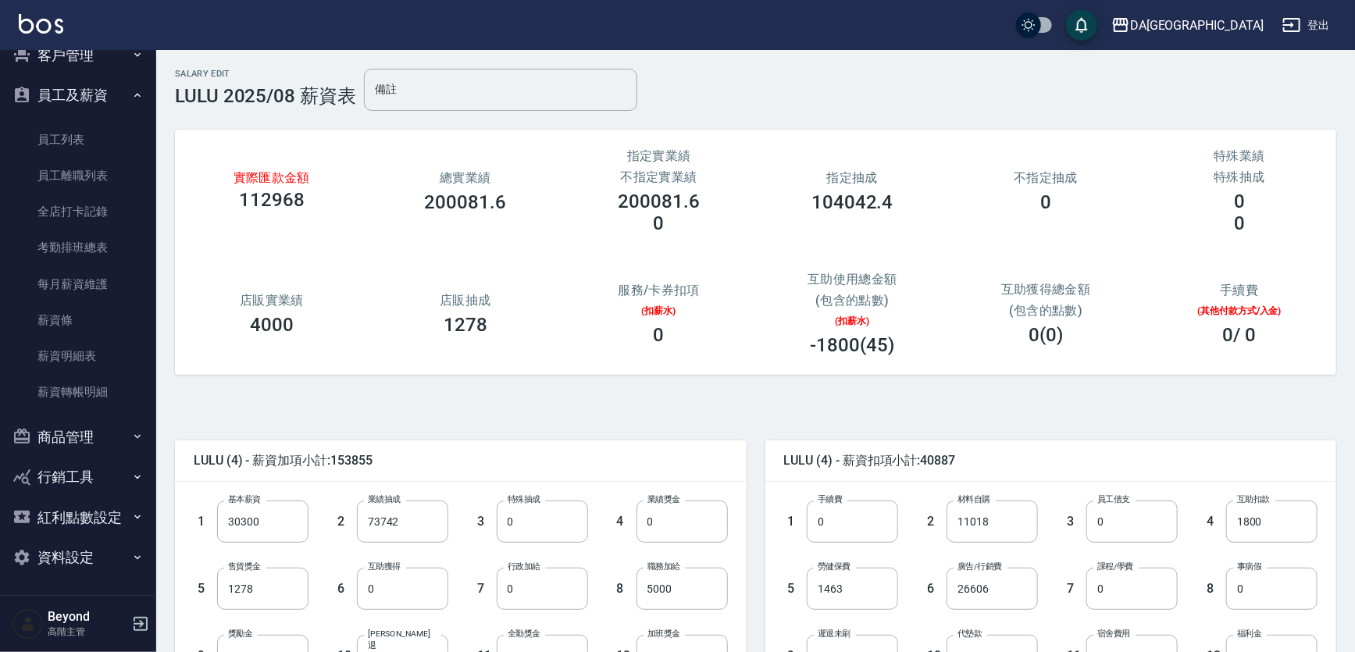
click at [746, 98] on div "實際匯款金額 112968 總實業績 200081.6 指定實業績 不指定實業績 200081.6 0 指定抽成 104042.4 不指定抽成 0 特殊業績 …" at bounding box center [749, 245] width 1174 height 295
drag, startPoint x: 753, startPoint y: 86, endPoint x: 762, endPoint y: 61, distance: 26.4
click at [754, 84] on div "Salary Edit LULU 2025/08 薪資表 備註 備註" at bounding box center [755, 90] width 1161 height 42
click at [767, 47] on div "DA蘆洲 登出" at bounding box center [677, 25] width 1355 height 50
click at [1240, 30] on div "DA[GEOGRAPHIC_DATA]" at bounding box center [1197, 26] width 134 height 20
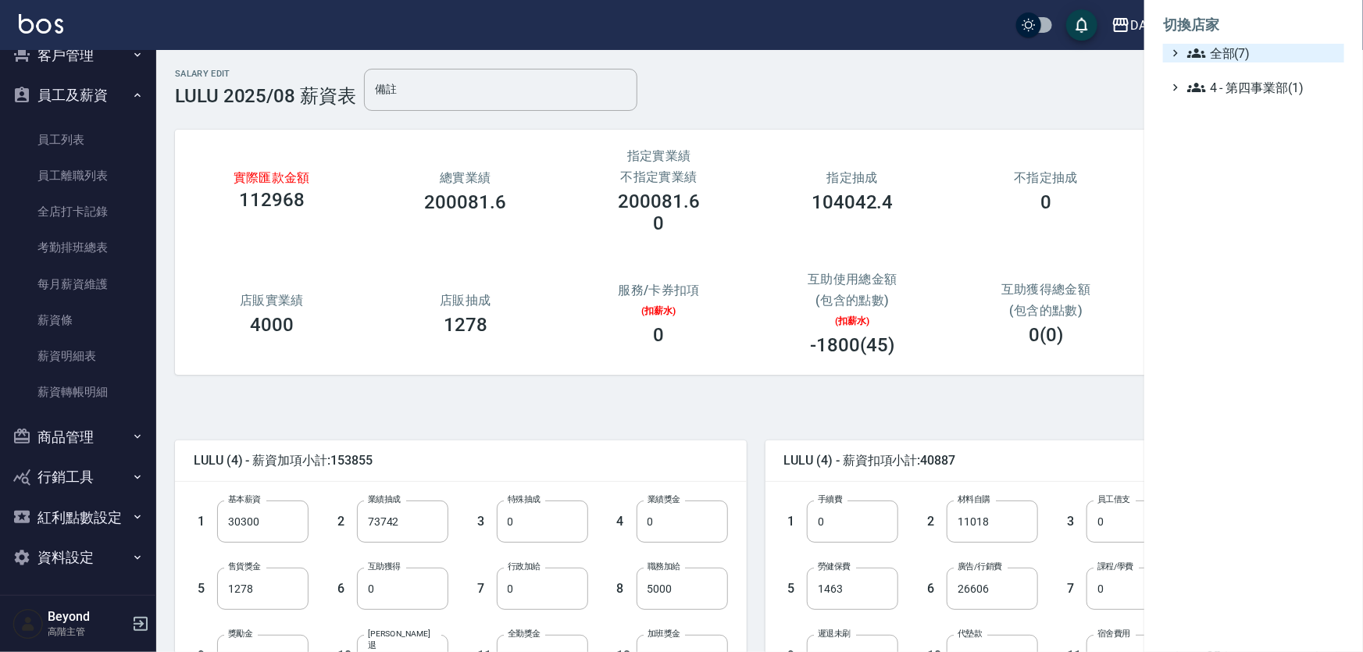
click at [1242, 60] on span "全部(7)" at bounding box center [1262, 53] width 151 height 19
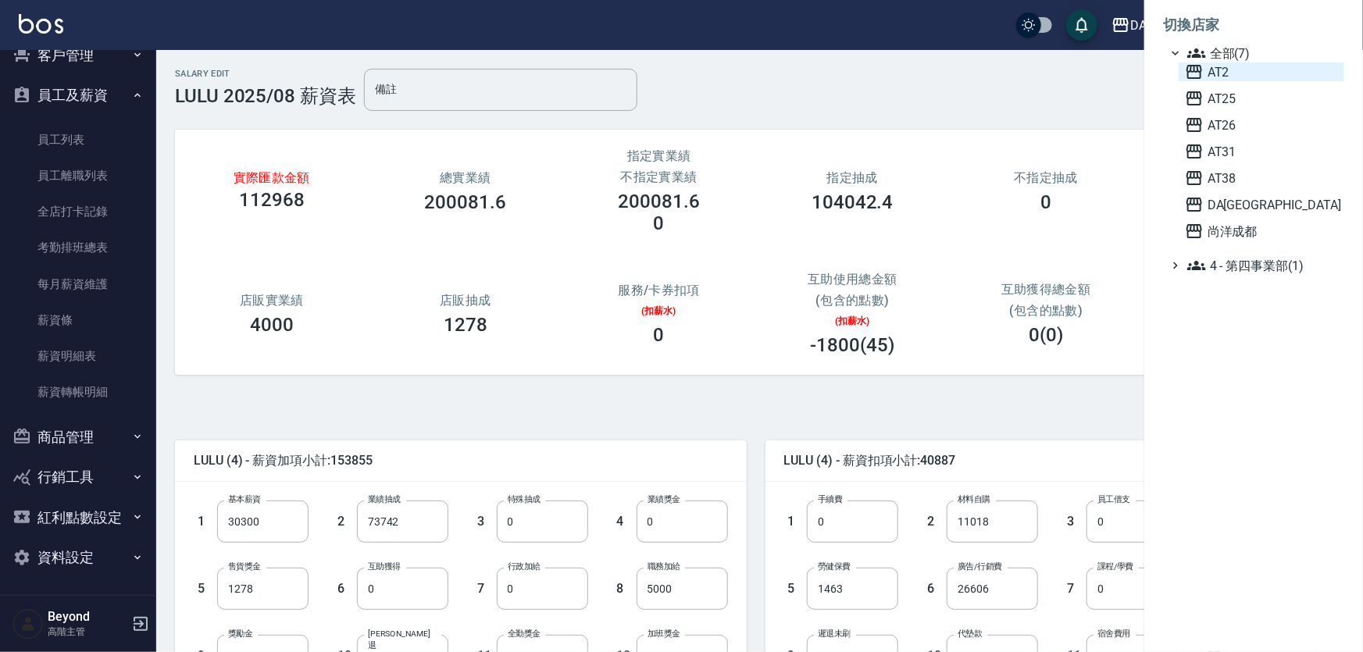
click at [1242, 69] on span "AT2" at bounding box center [1261, 71] width 153 height 19
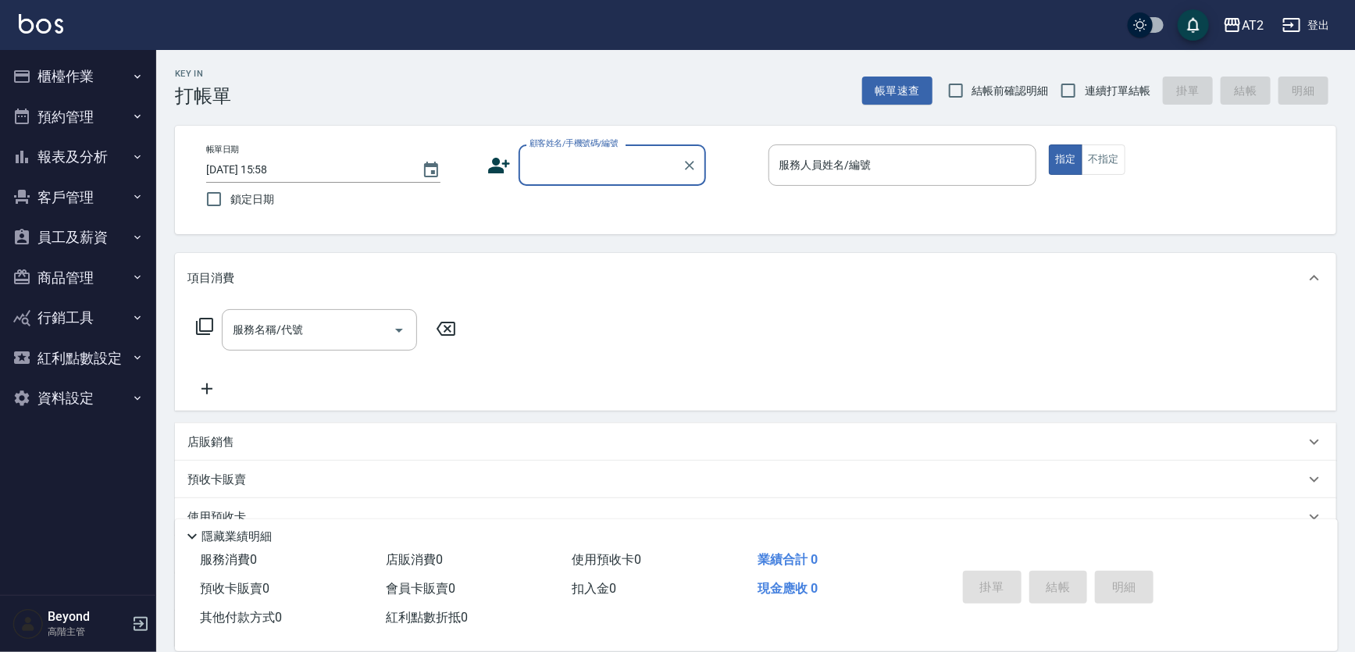
click at [60, 237] on button "員工及薪資" at bounding box center [78, 237] width 144 height 41
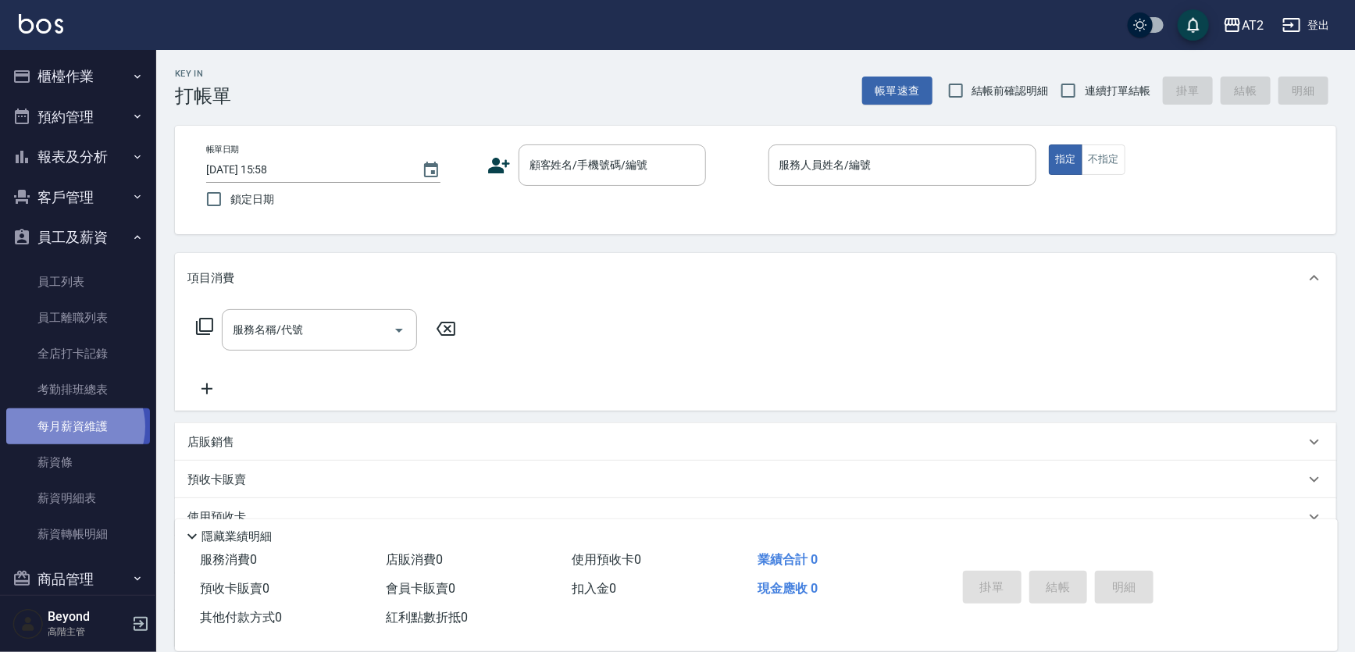
click at [74, 426] on link "每月薪資維護" at bounding box center [78, 426] width 144 height 36
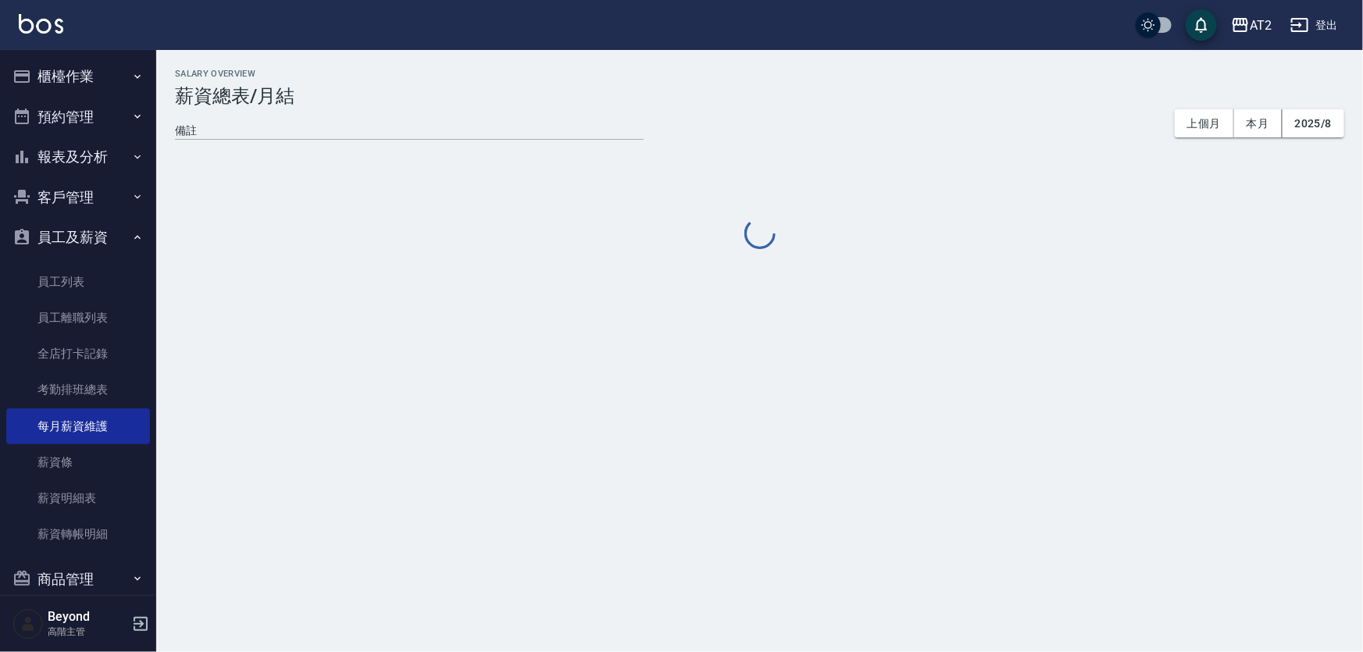
click at [734, 41] on div "AT2 登出" at bounding box center [681, 25] width 1363 height 50
click at [757, 31] on div "AT2 登出" at bounding box center [681, 25] width 1363 height 50
click at [780, 27] on div "AT2 登出" at bounding box center [681, 25] width 1363 height 50
click at [832, 27] on div "AT2 登出" at bounding box center [681, 25] width 1363 height 50
click at [853, 28] on div "AT2 登出" at bounding box center [681, 25] width 1363 height 50
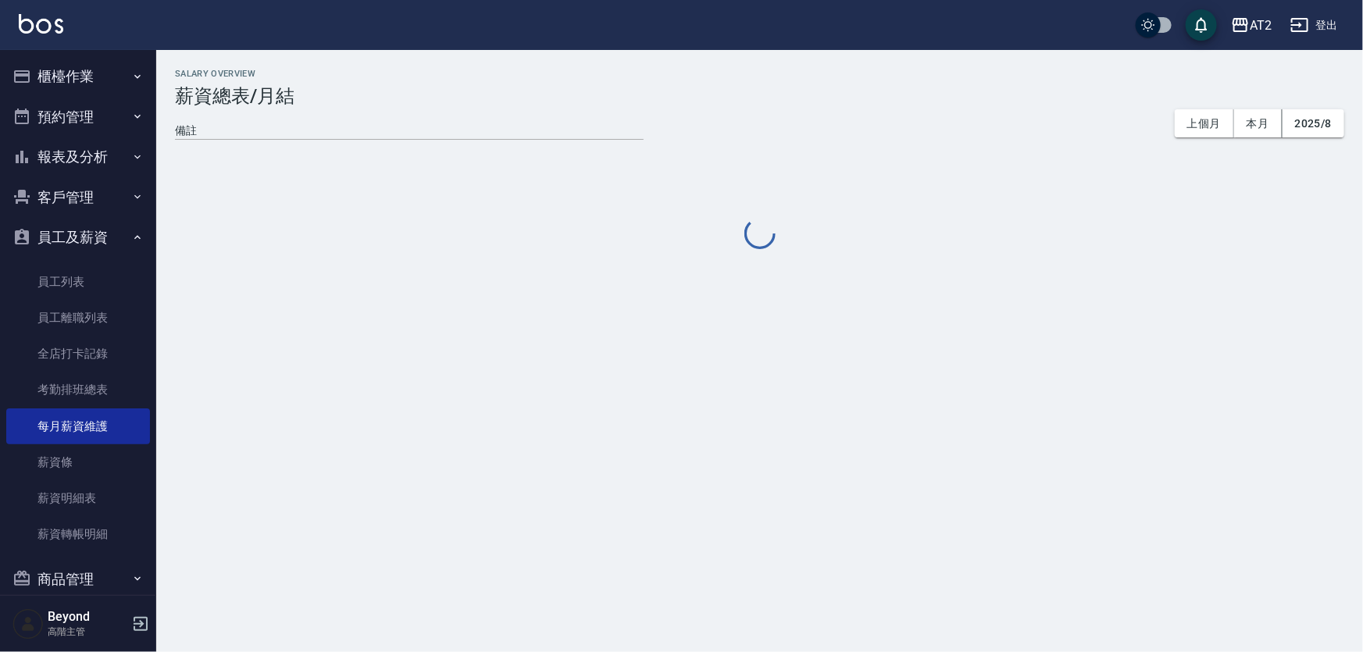
click at [951, 27] on div "AT2 登出" at bounding box center [681, 25] width 1363 height 50
drag, startPoint x: 769, startPoint y: 29, endPoint x: 870, endPoint y: 29, distance: 100.7
click at [773, 28] on div "AT2 登出" at bounding box center [681, 25] width 1363 height 50
click at [870, 29] on div "AT2 登出" at bounding box center [681, 25] width 1363 height 50
click at [905, 23] on div "AT2 登出" at bounding box center [681, 25] width 1363 height 50
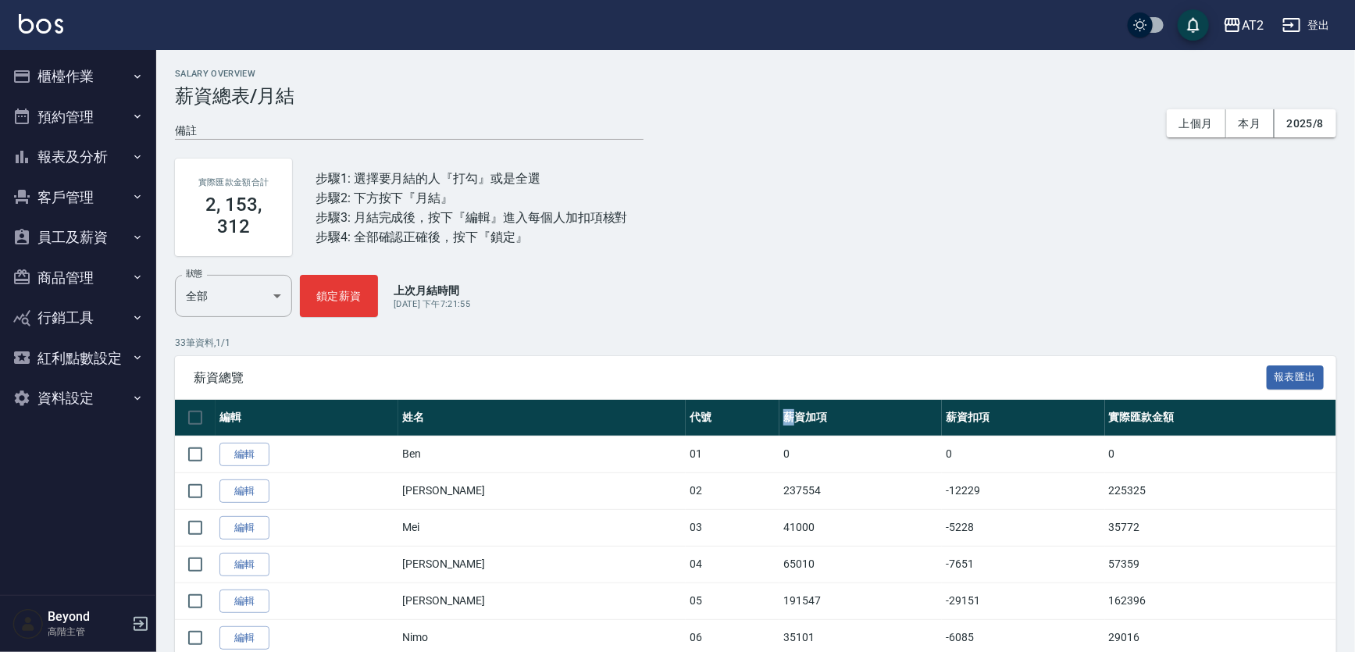
click at [975, 88] on h3 "薪資總表/月結" at bounding box center [755, 96] width 1161 height 22
click at [967, 98] on h3 "薪資總表/月結" at bounding box center [755, 96] width 1161 height 22
drag, startPoint x: 898, startPoint y: 119, endPoint x: 877, endPoint y: 116, distance: 21.2
click at [887, 116] on div "備註 x 上個月 本月 2025/8" at bounding box center [755, 123] width 1161 height 33
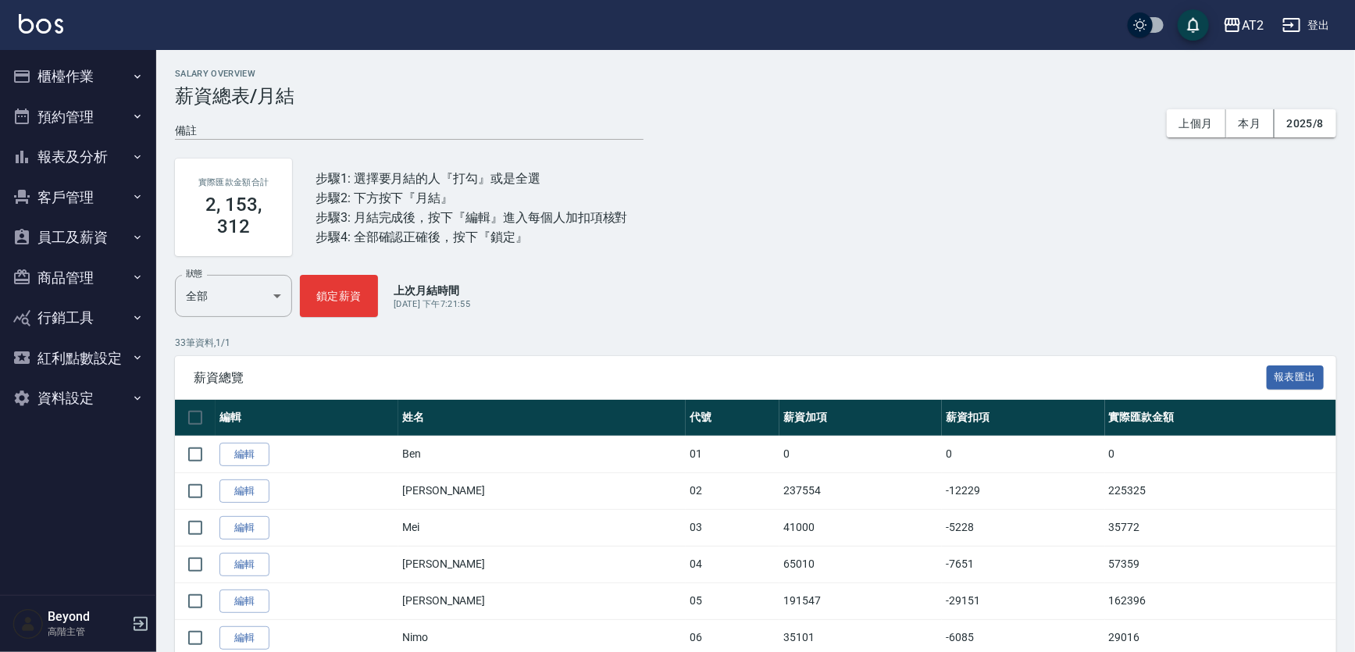
drag, startPoint x: 798, startPoint y: 93, endPoint x: 812, endPoint y: 78, distance: 20.4
click at [800, 91] on h3 "薪資總表/月結" at bounding box center [755, 96] width 1161 height 22
drag, startPoint x: 825, startPoint y: 62, endPoint x: 823, endPoint y: 49, distance: 13.5
click at [822, 48] on div "AT2 登出" at bounding box center [677, 25] width 1355 height 50
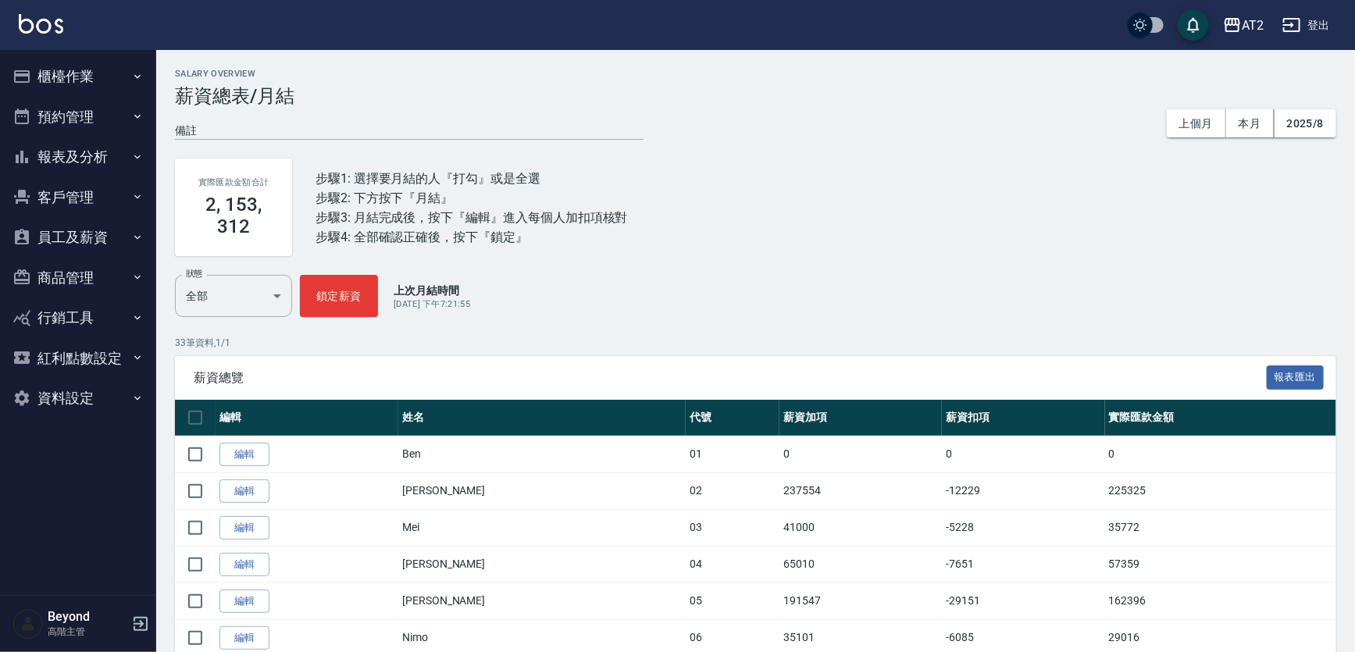
drag, startPoint x: 822, startPoint y: 48, endPoint x: 837, endPoint y: 39, distance: 17.1
click at [823, 46] on div "AT2 登出" at bounding box center [677, 25] width 1355 height 50
click at [859, 27] on div "AT2 登出" at bounding box center [677, 25] width 1355 height 50
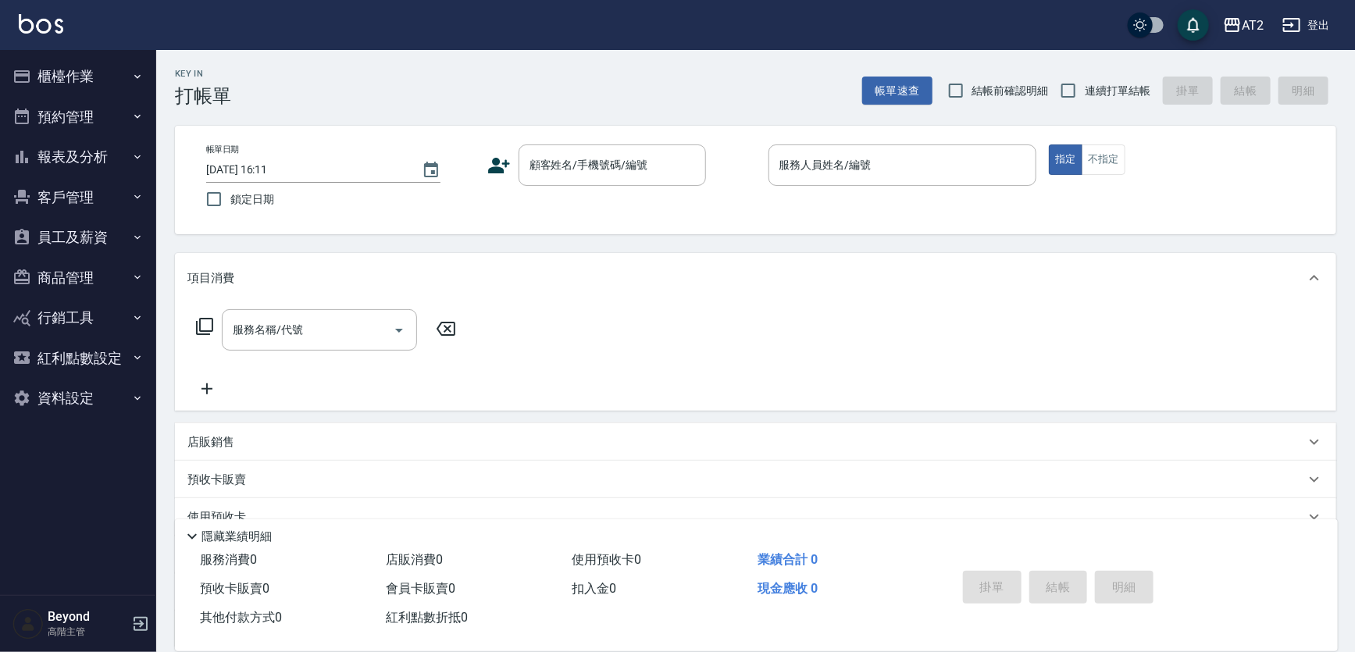
click at [861, 308] on div "服務名稱/代號 服務名稱/代號" at bounding box center [755, 357] width 1161 height 108
click at [110, 233] on button "員工及薪資" at bounding box center [78, 237] width 144 height 41
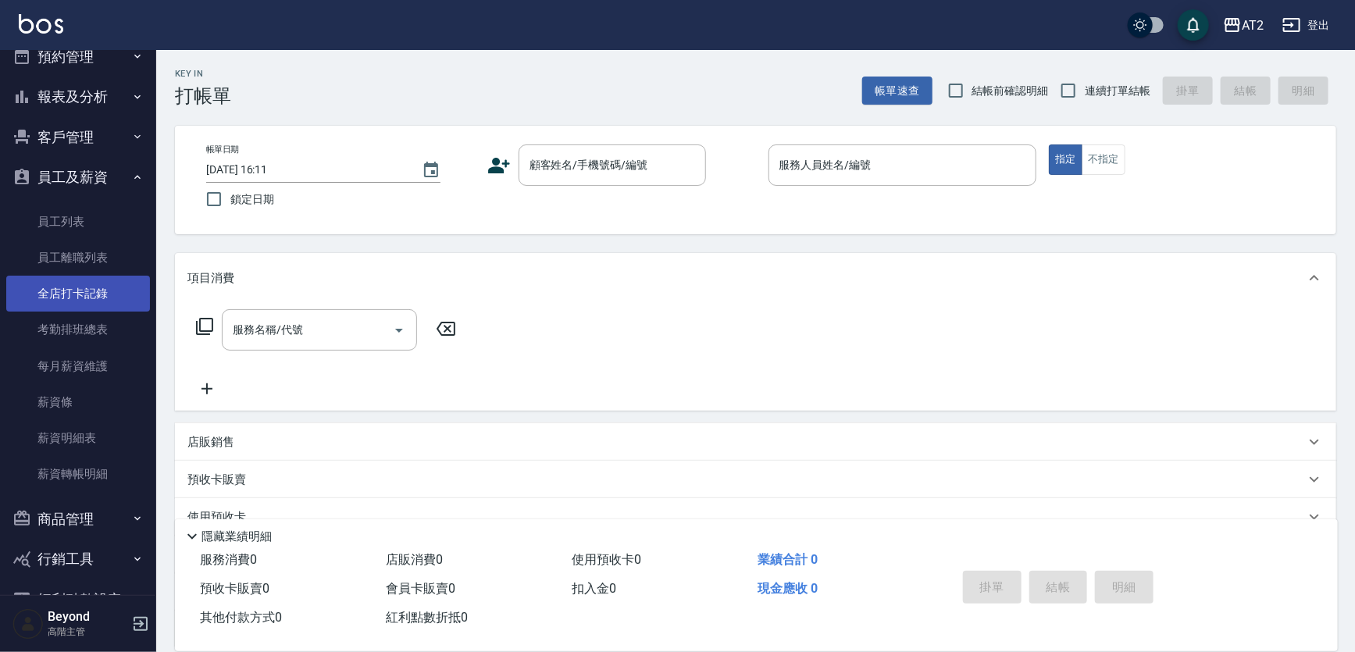
scroll to position [141, 0]
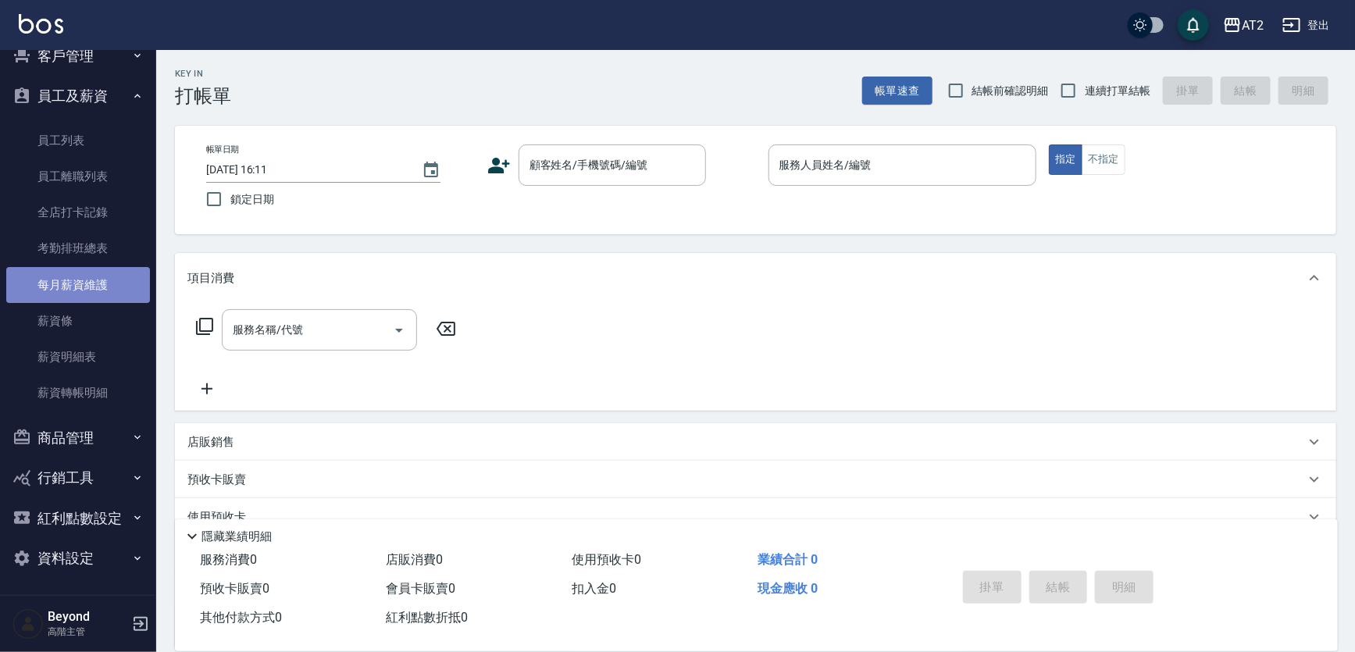
click at [92, 284] on link "每月薪資維護" at bounding box center [78, 285] width 144 height 36
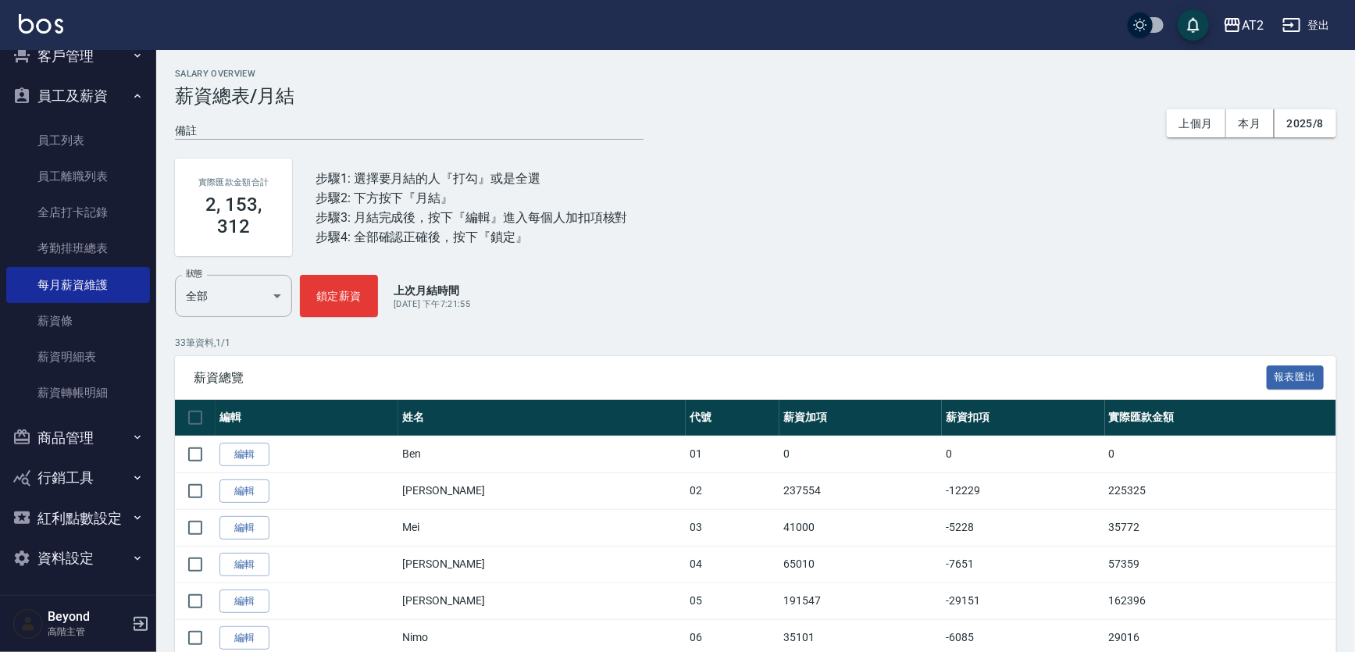
drag, startPoint x: 716, startPoint y: 61, endPoint x: 778, endPoint y: 87, distance: 67.9
click at [778, 87] on h3 "薪資總表/月結" at bounding box center [755, 96] width 1161 height 22
